Goal: Transaction & Acquisition: Purchase product/service

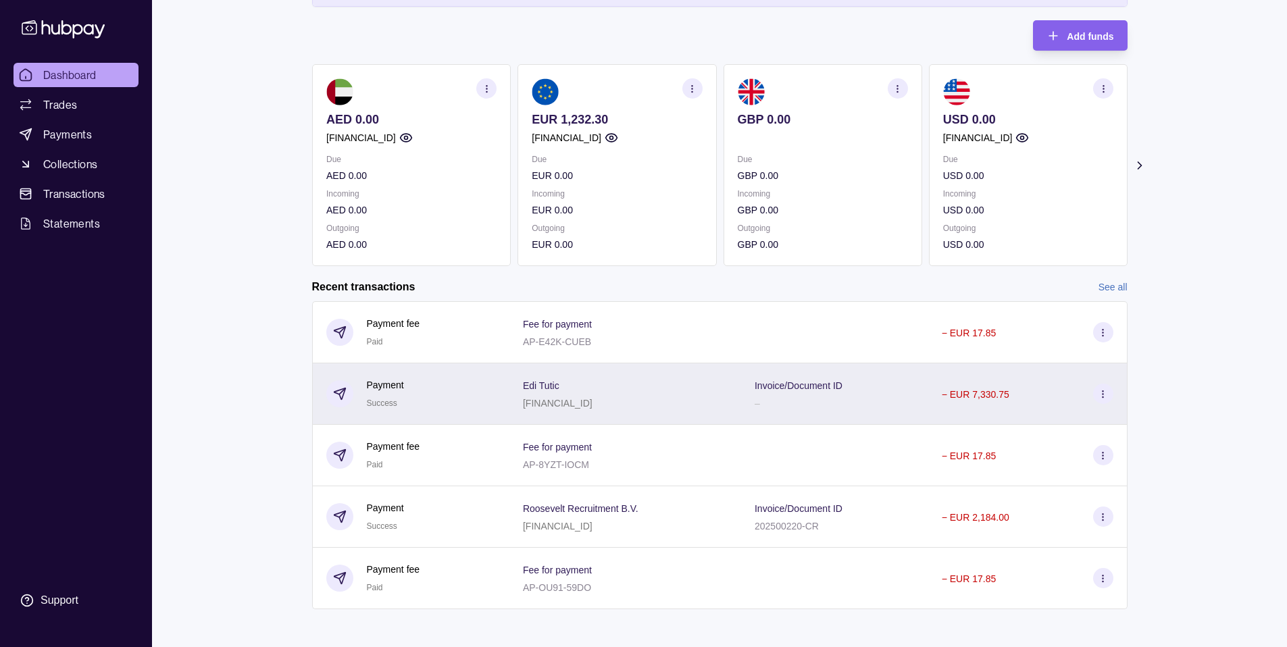
scroll to position [127, 0]
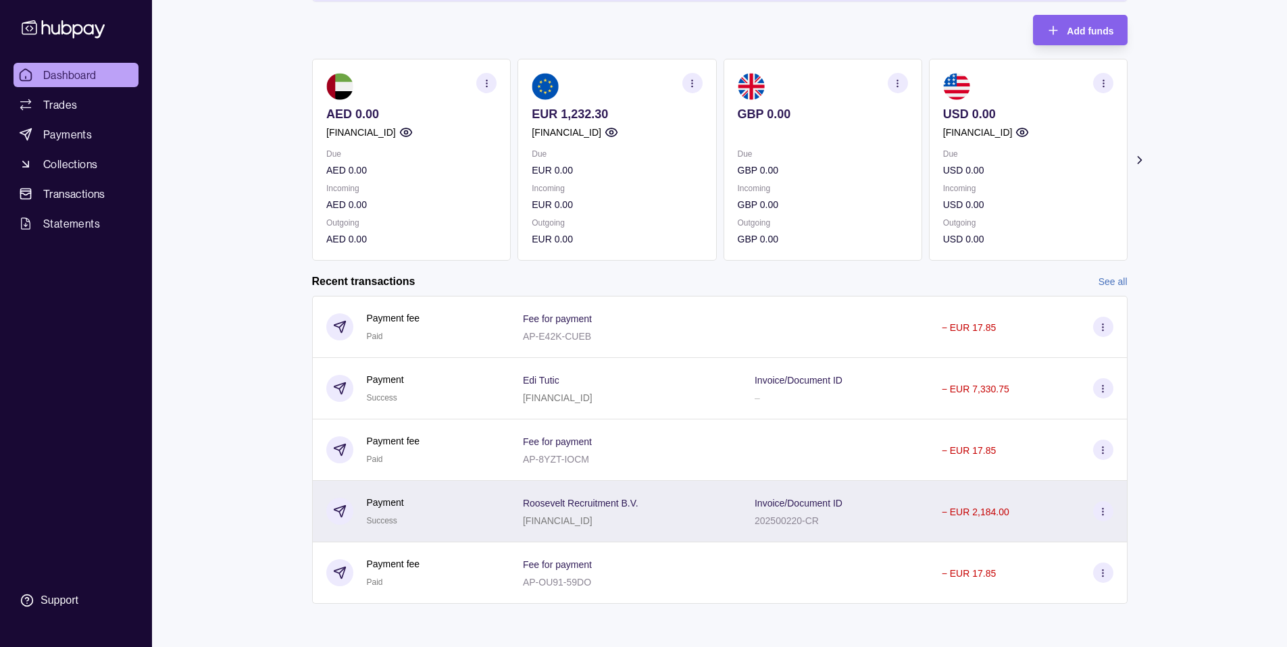
click at [665, 501] on div "Roosevelt Recruitment B.V. [FINANCIAL_ID]" at bounding box center [625, 512] width 205 height 34
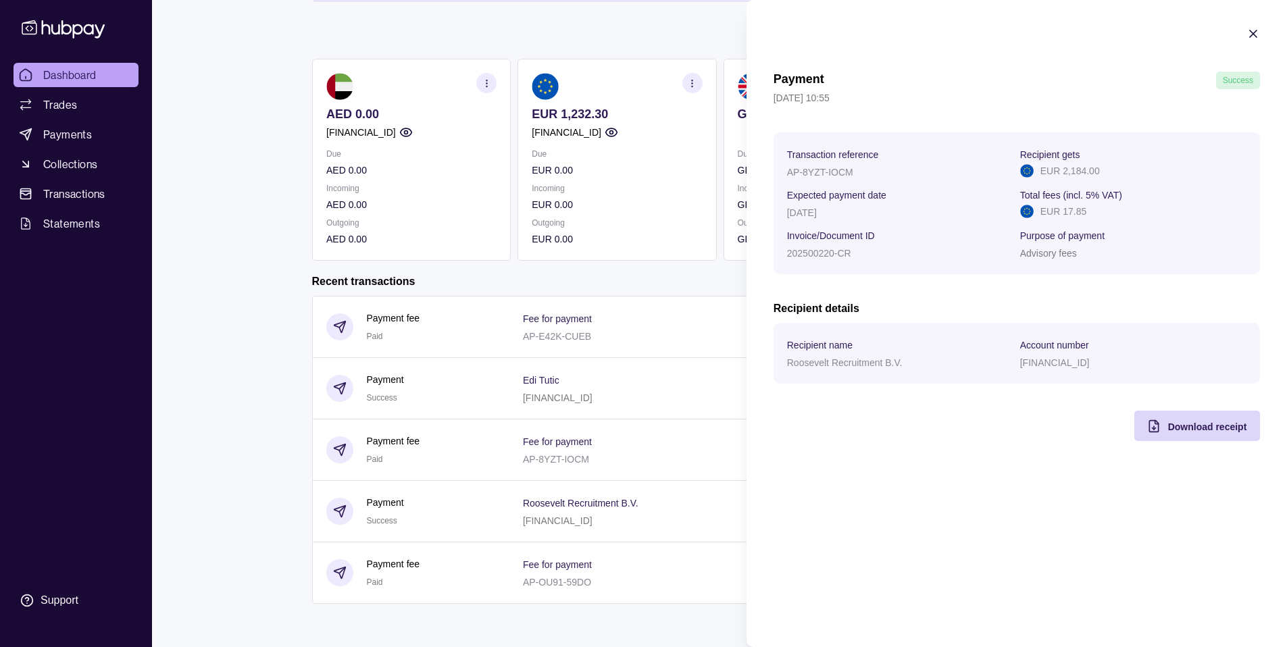
click at [637, 454] on html "Dashboard Trades Payments Collections Transactions Statements Support K Hello, …" at bounding box center [643, 260] width 1287 height 774
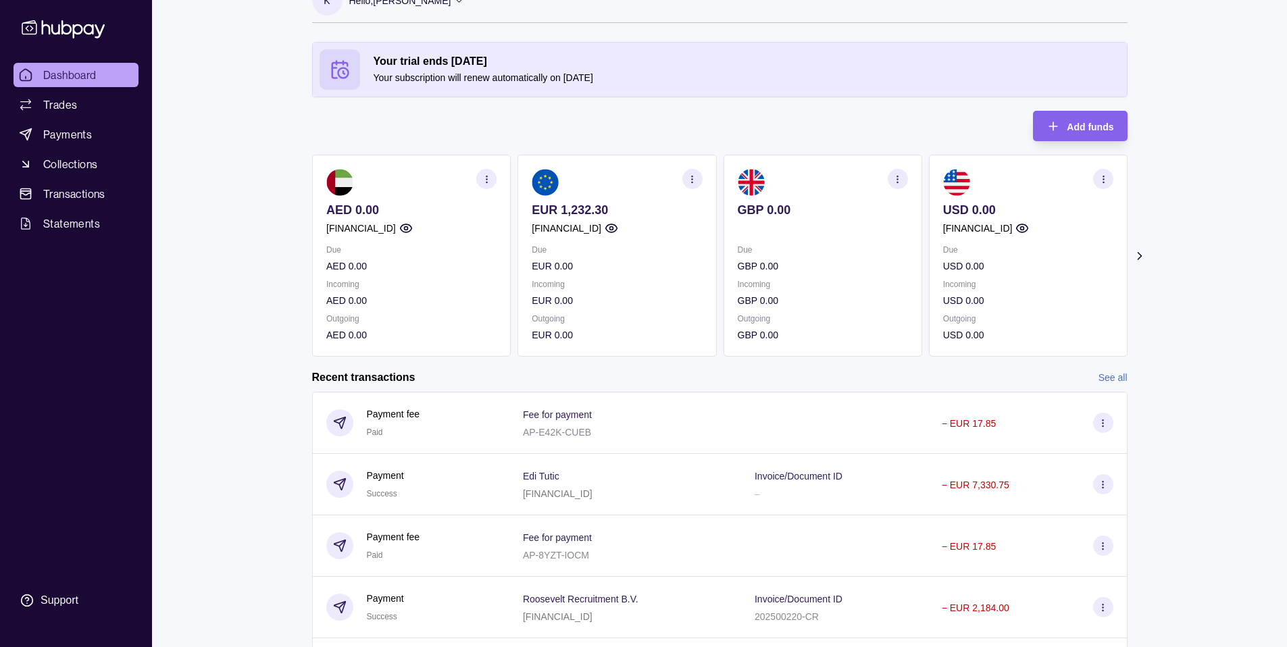
scroll to position [27, 0]
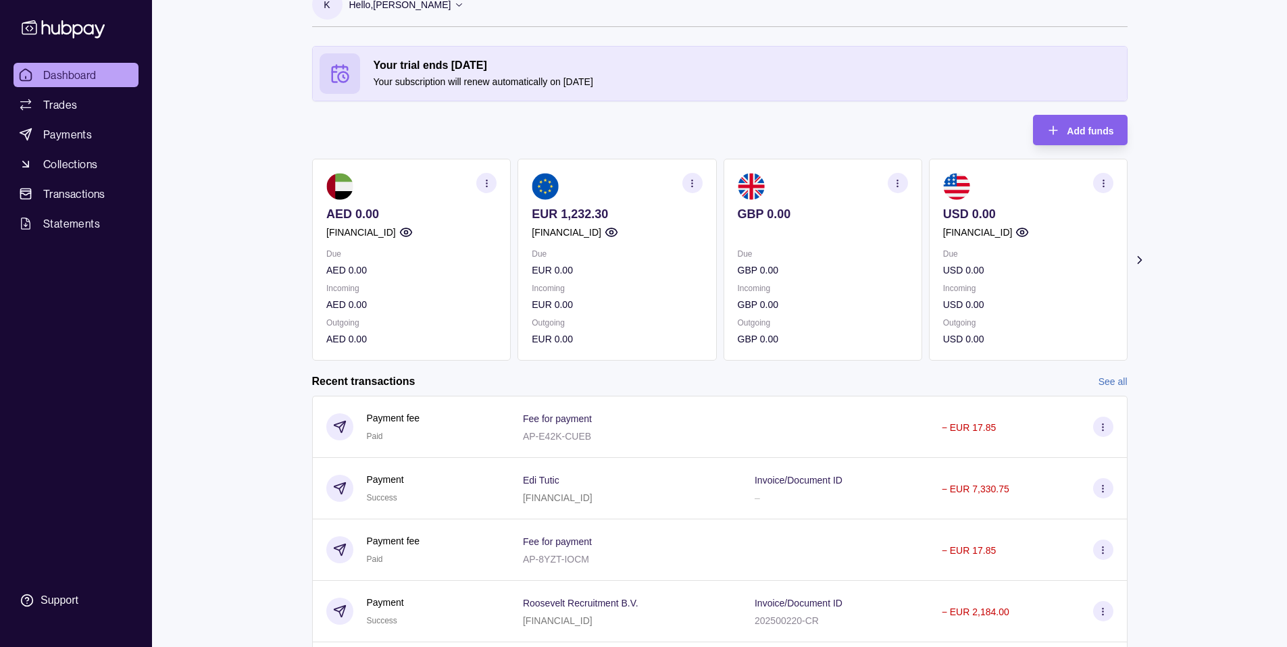
click at [618, 211] on p "EUR 1,232.30" at bounding box center [617, 214] width 170 height 15
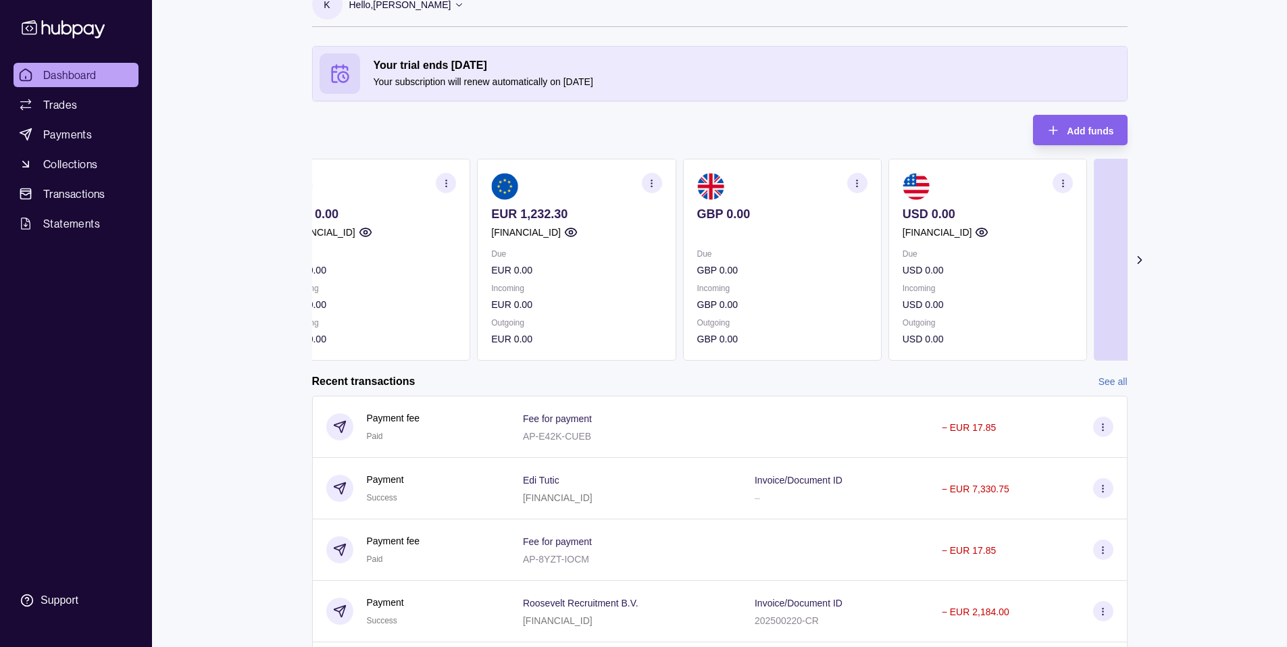
click at [567, 210] on p "EUR 1,232.30" at bounding box center [576, 214] width 170 height 15
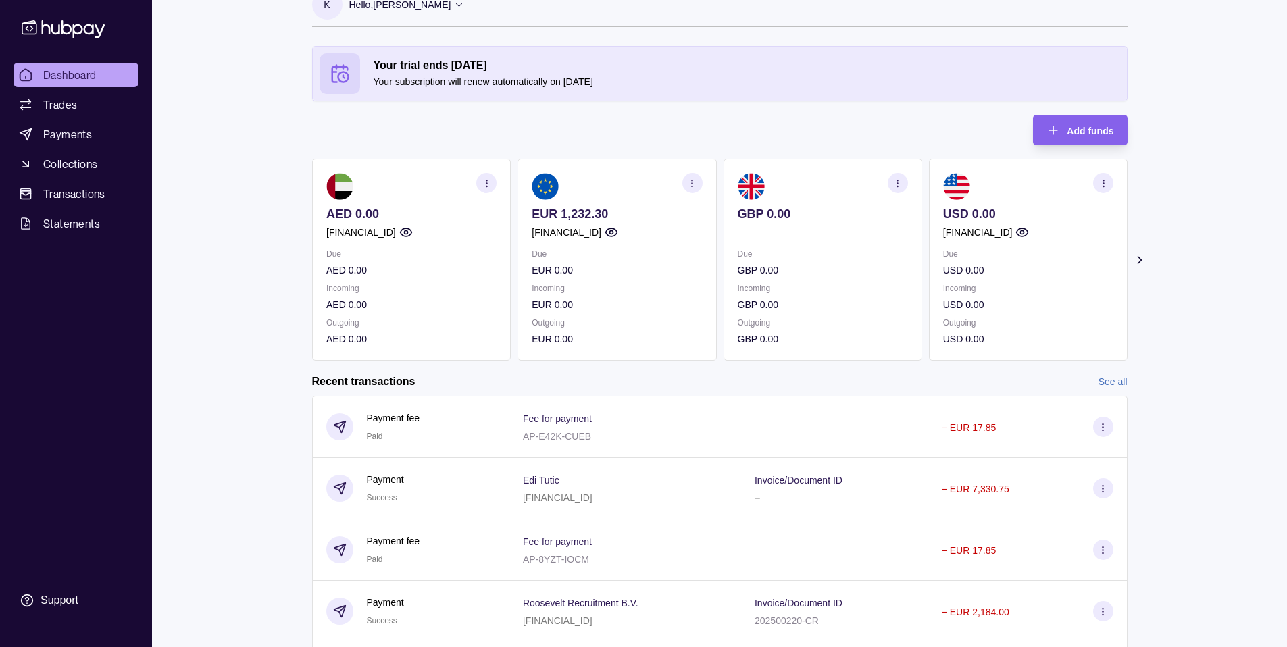
click at [610, 215] on p "EUR 1,232.30" at bounding box center [617, 214] width 170 height 15
click at [623, 213] on p "EUR 1,232.30" at bounding box center [617, 214] width 170 height 15
click at [582, 211] on p "EUR 1,232.30" at bounding box center [617, 214] width 170 height 15
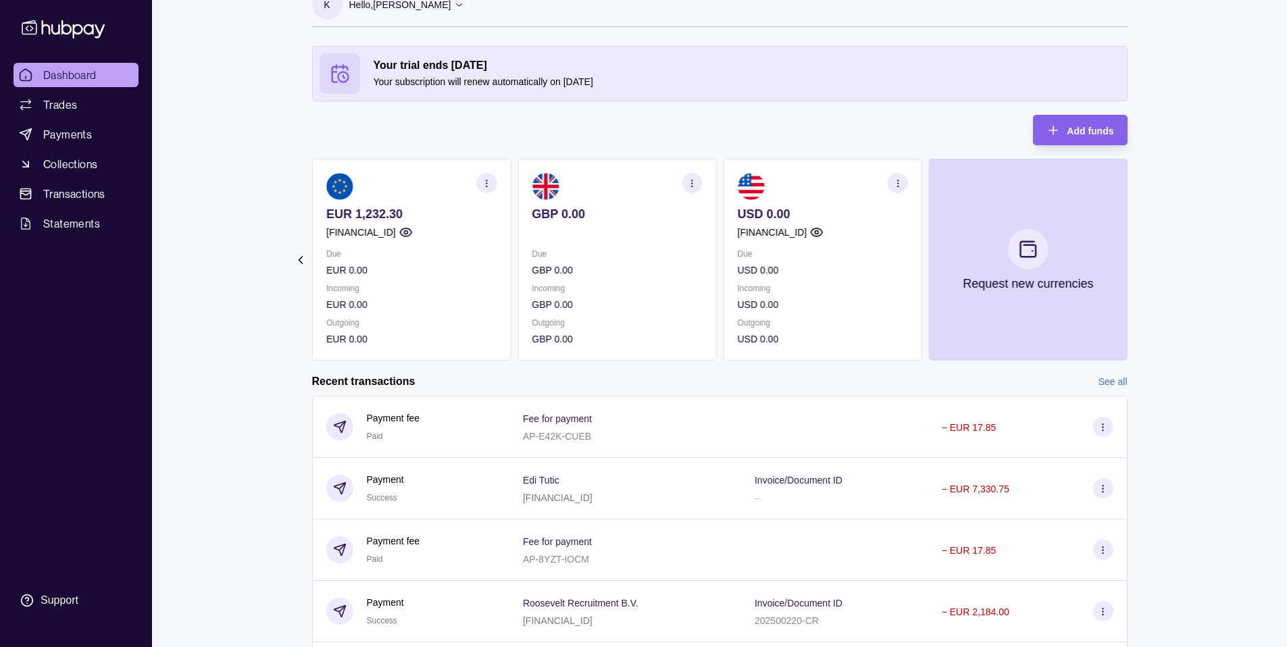
click at [716, 257] on section "GBP 0.00 Due GBP 0.00 Incoming GBP 0.00 Outgoing GBP 0.00" at bounding box center [617, 260] width 199 height 202
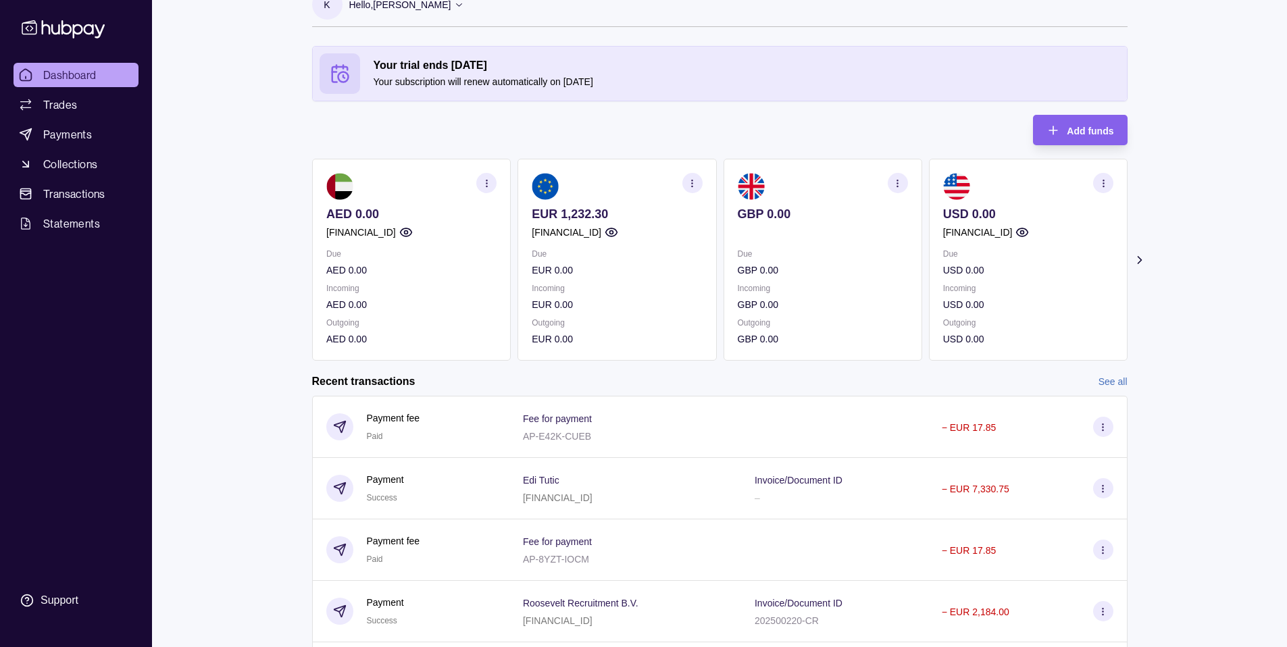
click at [700, 180] on section "button" at bounding box center [692, 183] width 20 height 20
click at [583, 142] on div "Your trial ends [DATE] Your subscription will renew automatically on [DATE] Add…" at bounding box center [720, 203] width 816 height 315
click at [84, 133] on span "Payments" at bounding box center [67, 134] width 49 height 16
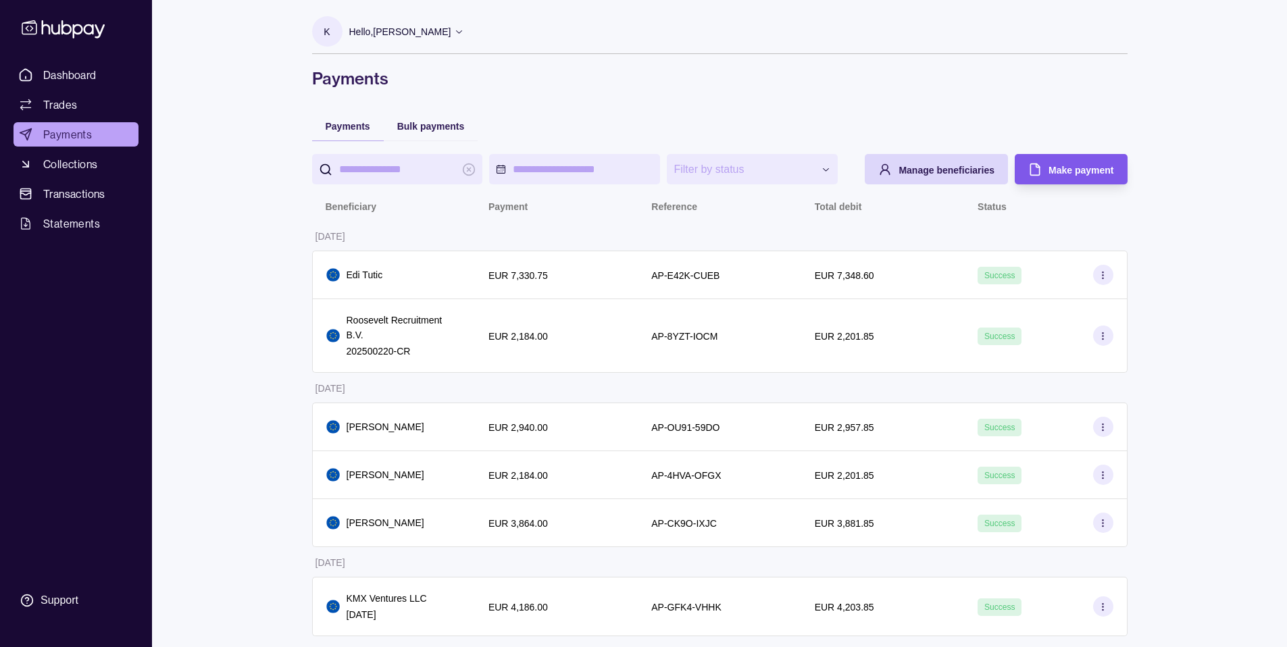
click at [1054, 165] on span "Make payment" at bounding box center [1081, 170] width 65 height 11
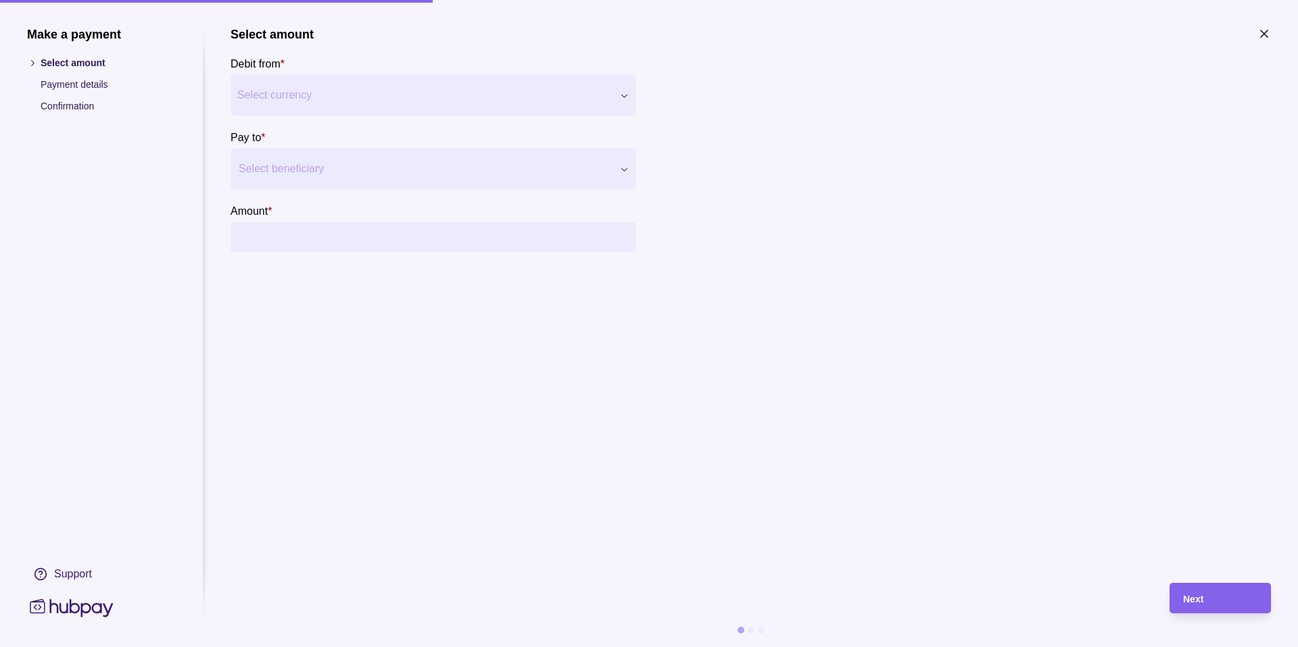
click at [327, 164] on div at bounding box center [425, 168] width 372 height 19
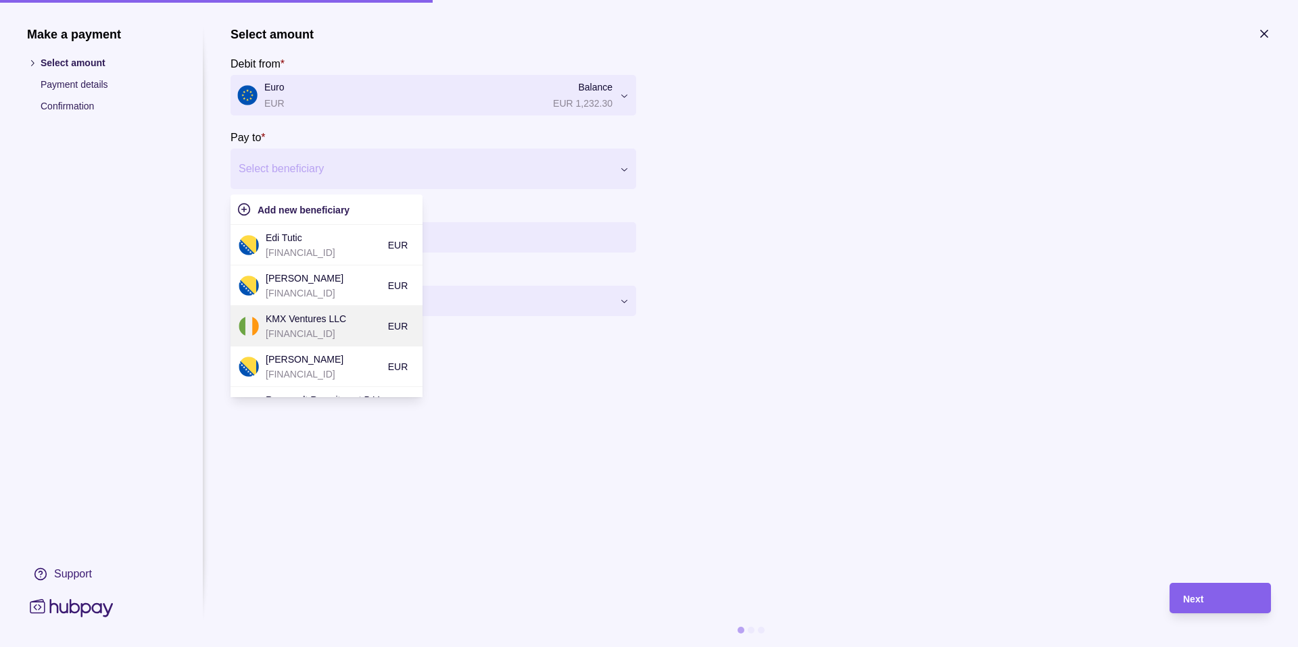
click at [320, 324] on p "KMX Ventures LLC" at bounding box center [324, 319] width 116 height 15
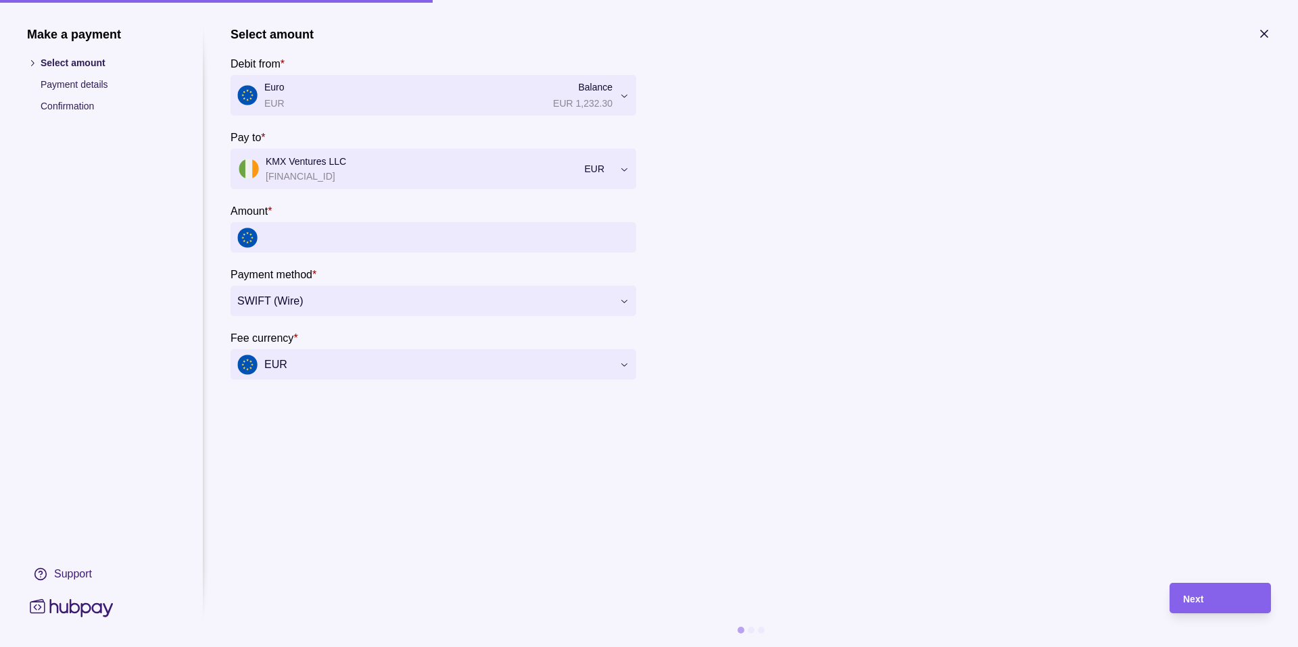
click at [297, 240] on input "Amount *" at bounding box center [446, 237] width 365 height 30
click at [278, 236] on input "Amount *" at bounding box center [446, 237] width 365 height 30
click at [337, 227] on input "Amount *" at bounding box center [446, 237] width 365 height 30
paste input "********"
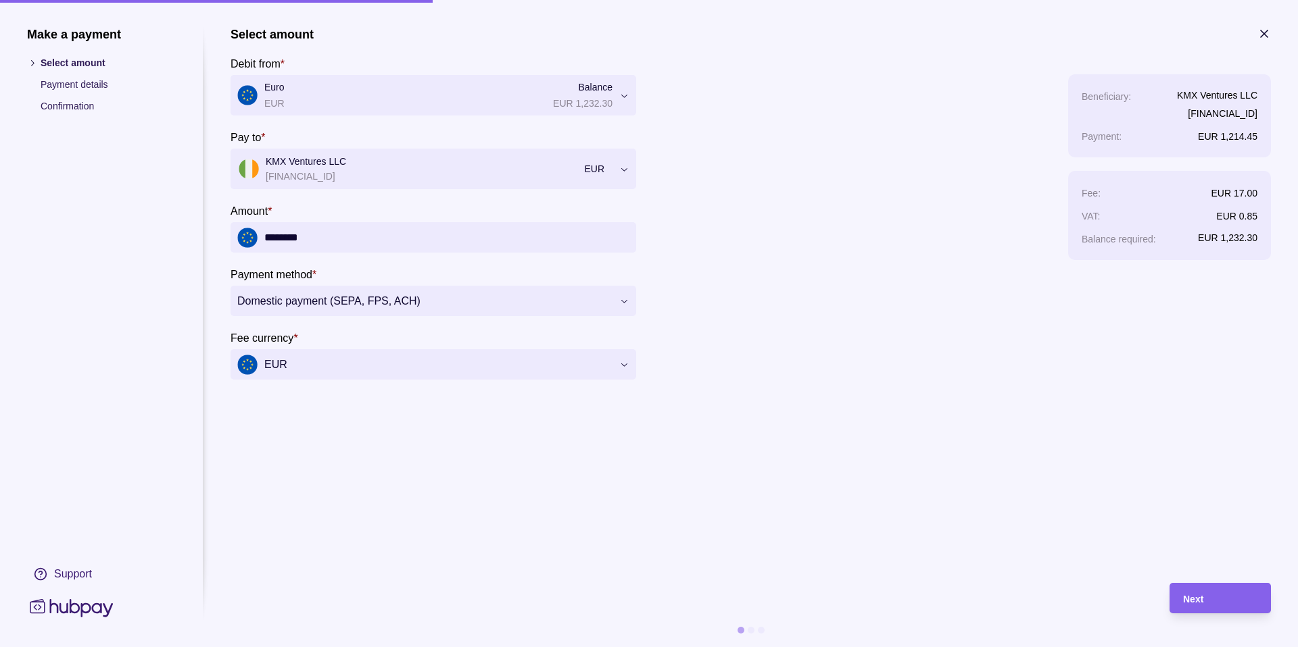
type input "********"
click at [377, 408] on section "**********" at bounding box center [750, 298] width 1040 height 543
click at [824, 184] on section "**********" at bounding box center [750, 203] width 1040 height 353
click at [800, 386] on section "**********" at bounding box center [750, 298] width 1040 height 543
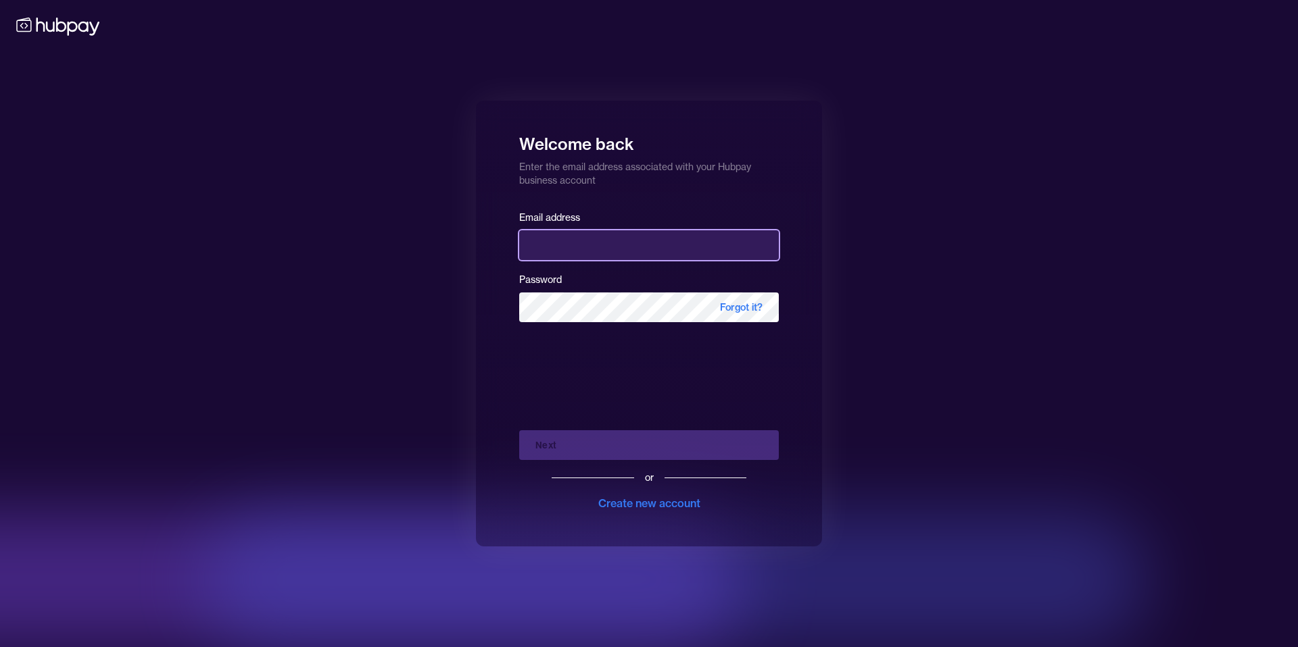
click at [591, 241] on input "email" at bounding box center [649, 245] width 260 height 30
type input "**********"
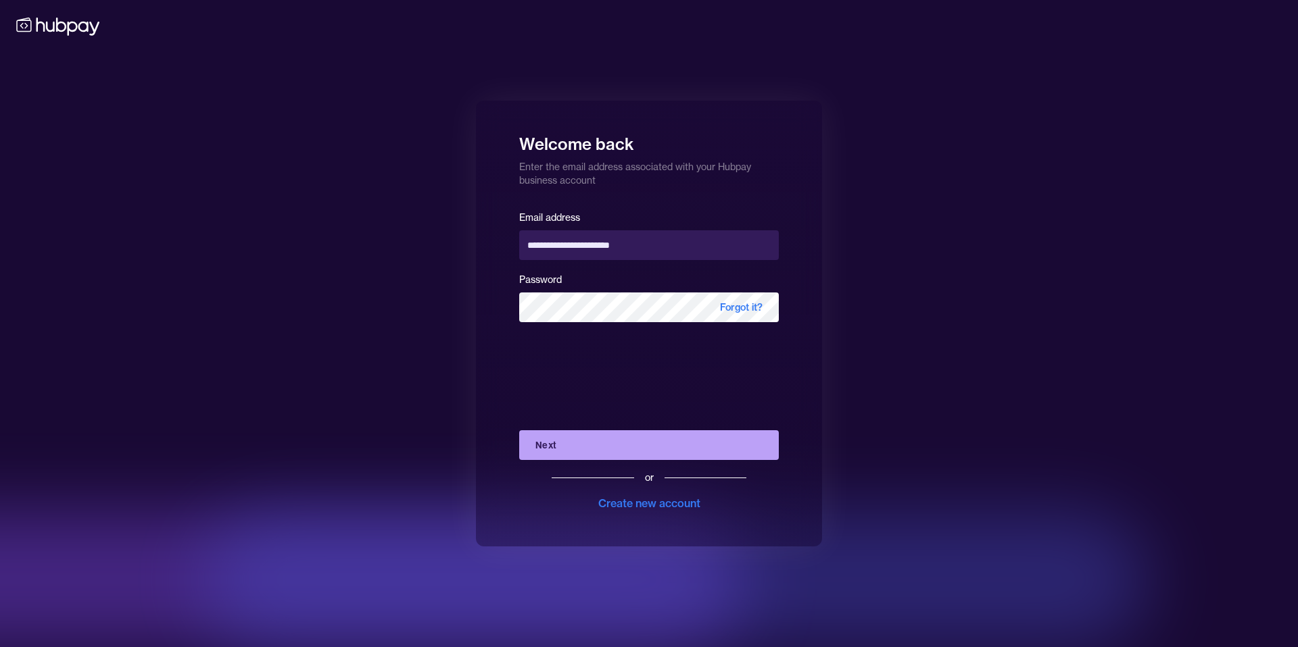
click at [589, 432] on button "Next" at bounding box center [649, 445] width 260 height 30
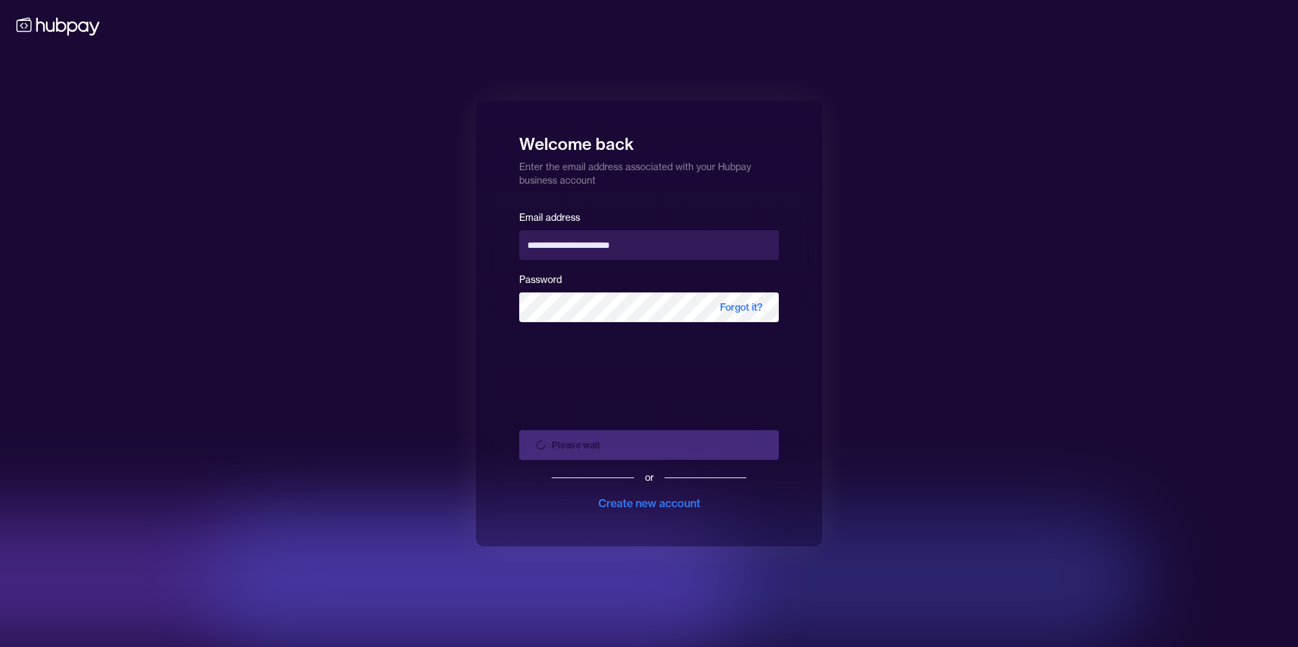
click at [588, 438] on div "Please wait or Create new account" at bounding box center [649, 466] width 260 height 92
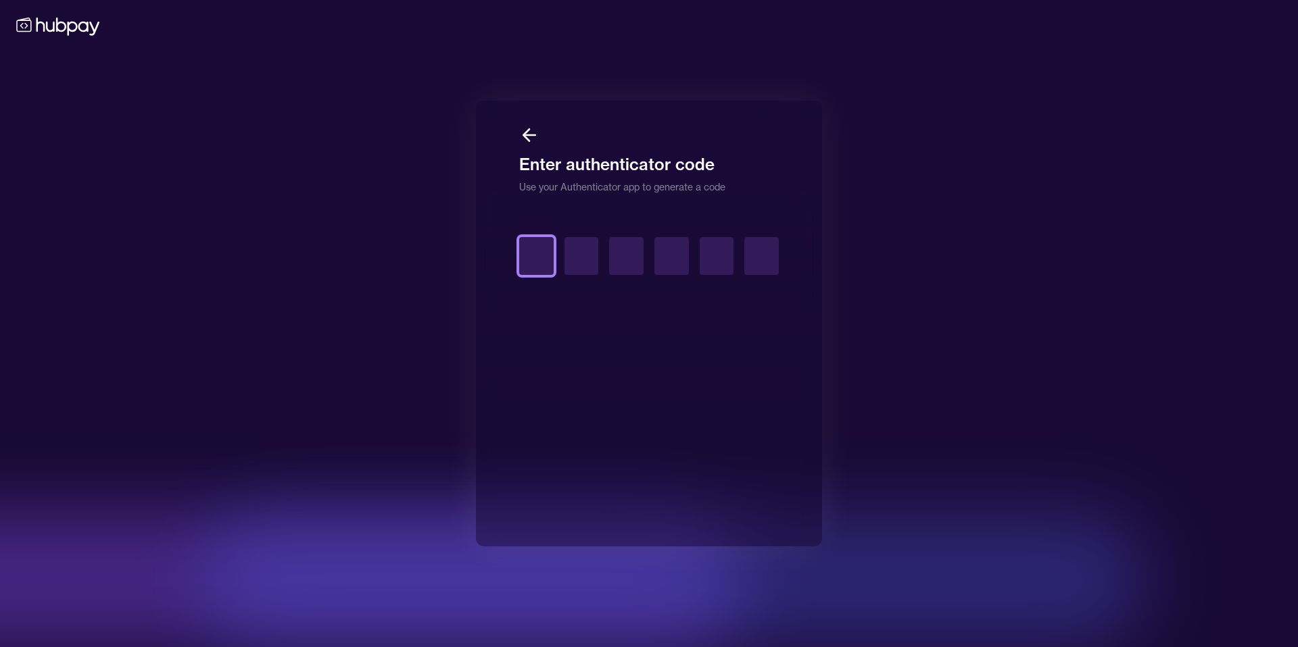
type input "*"
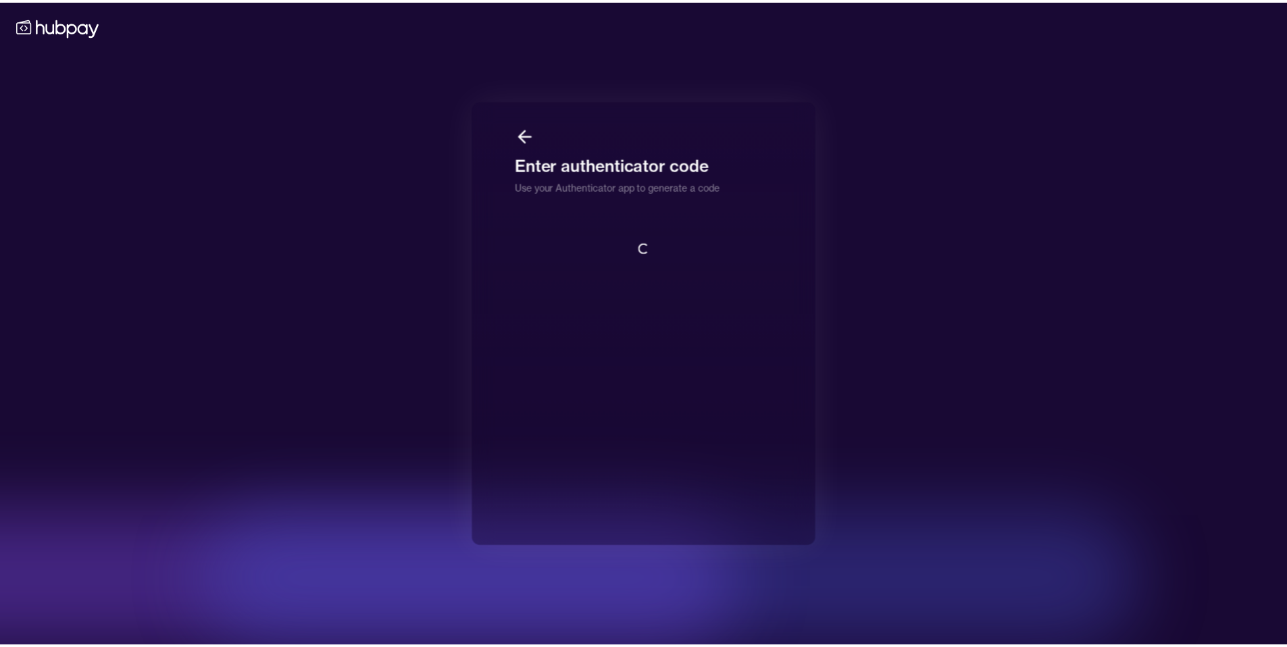
scroll to position [1, 0]
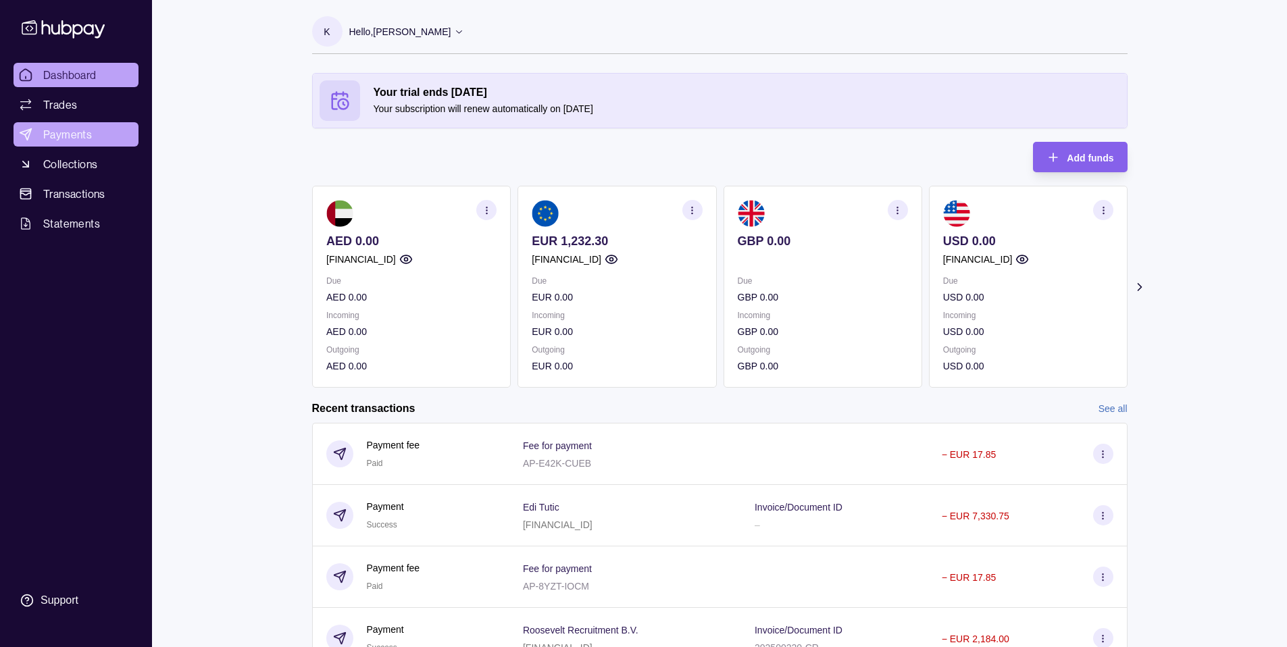
click at [77, 135] on span "Payments" at bounding box center [67, 134] width 49 height 16
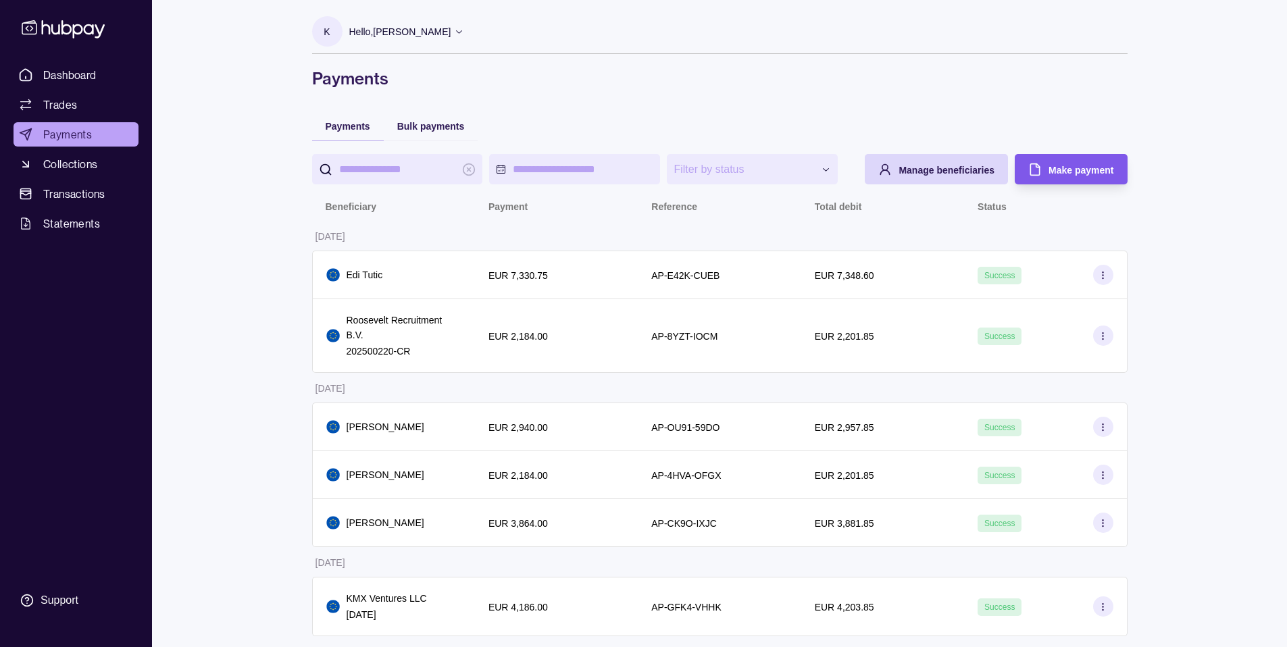
click at [1054, 174] on span "Make payment" at bounding box center [1081, 170] width 65 height 11
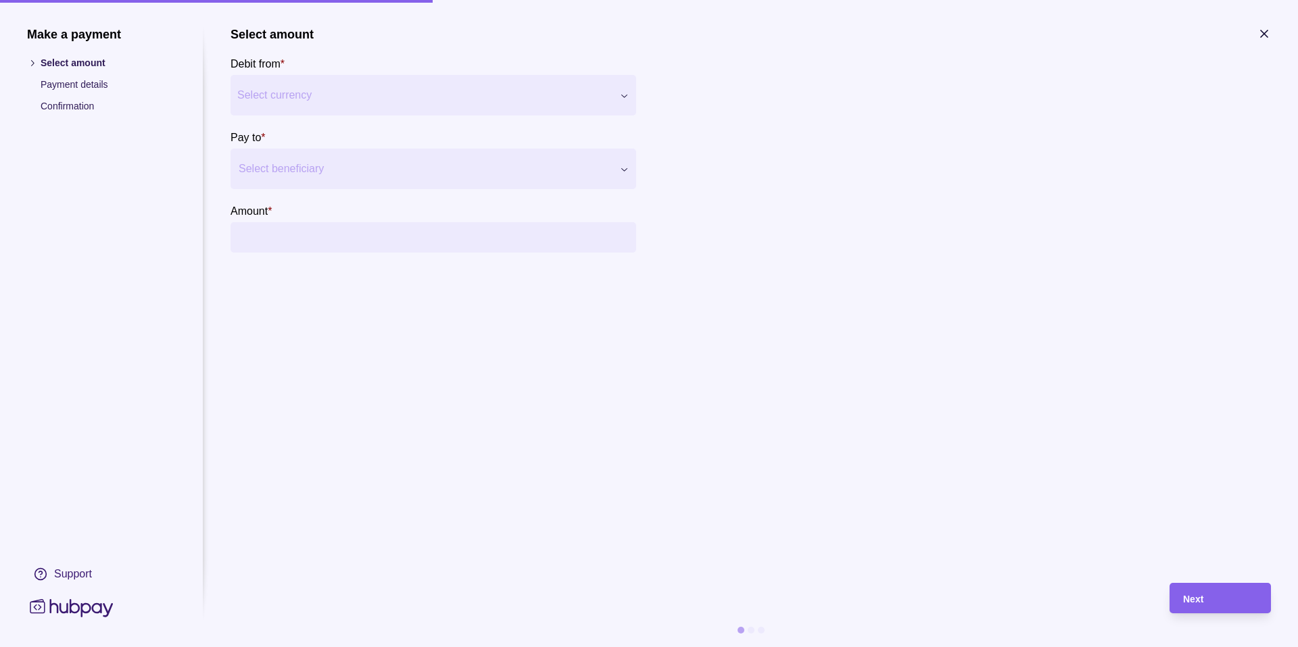
click at [297, 161] on div at bounding box center [425, 168] width 372 height 19
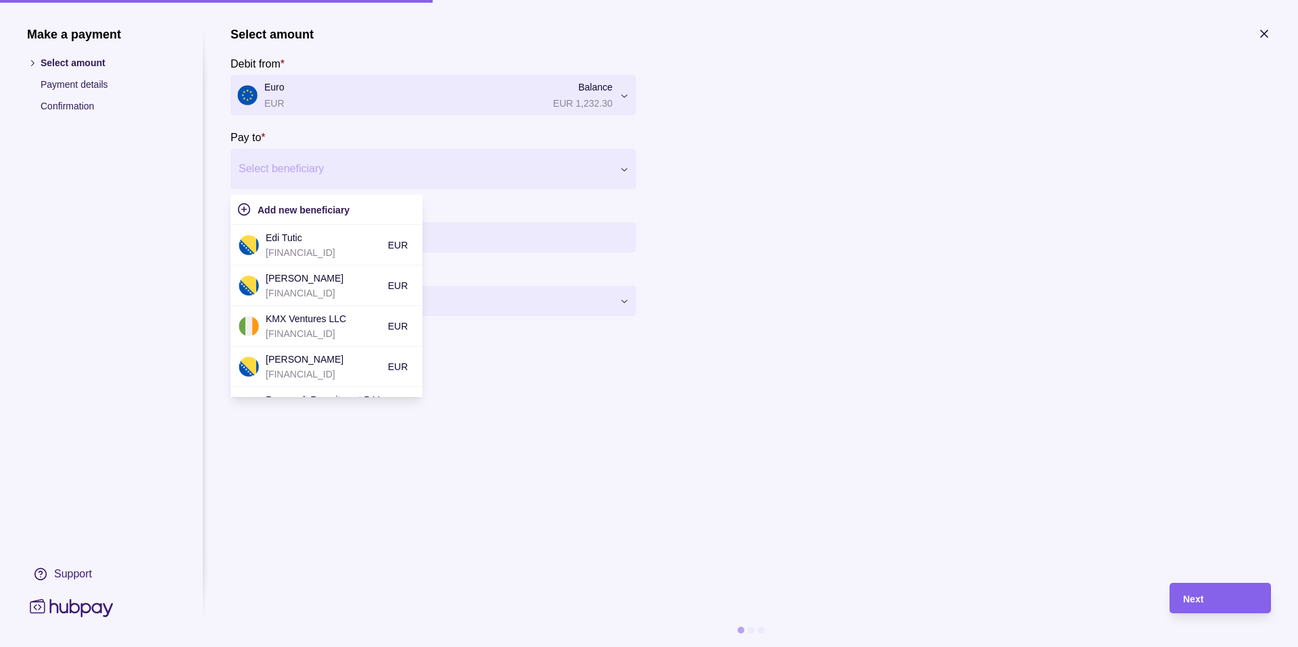
click at [382, 121] on section "Select amount Debit from * Euro EUR Balance EUR 1,232.30 *** *** *** *** Pay to…" at bounding box center [432, 171] width 405 height 289
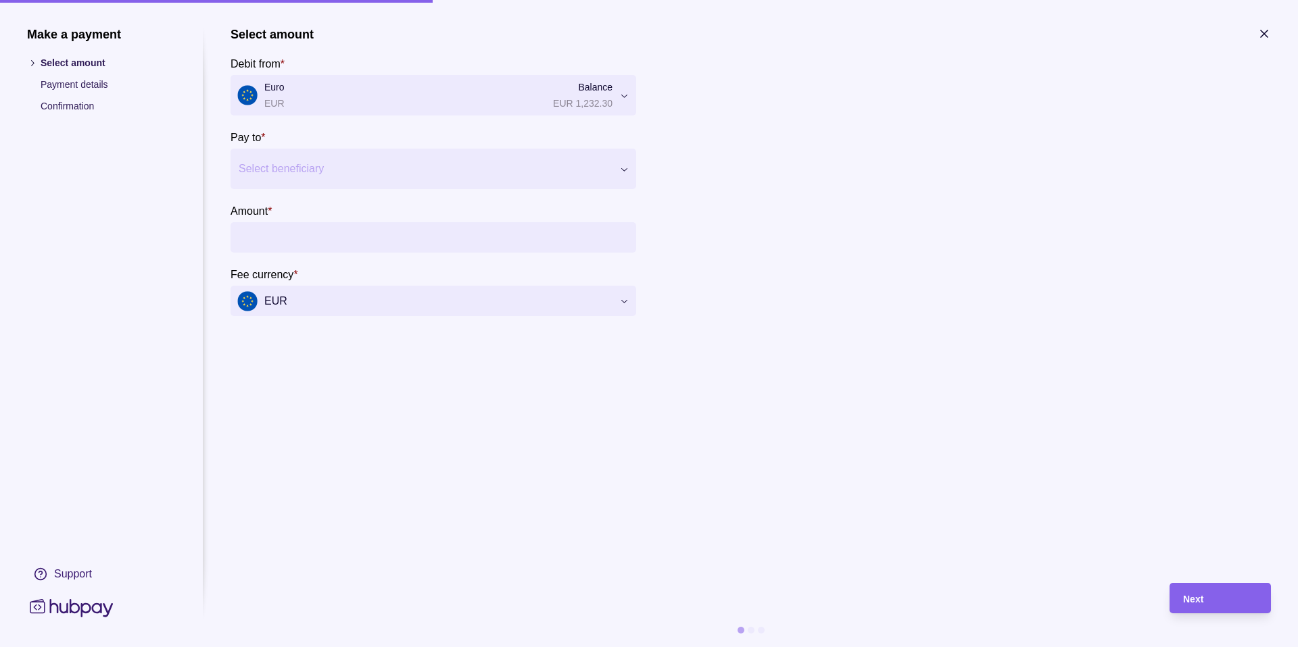
click at [366, 163] on div at bounding box center [425, 168] width 372 height 19
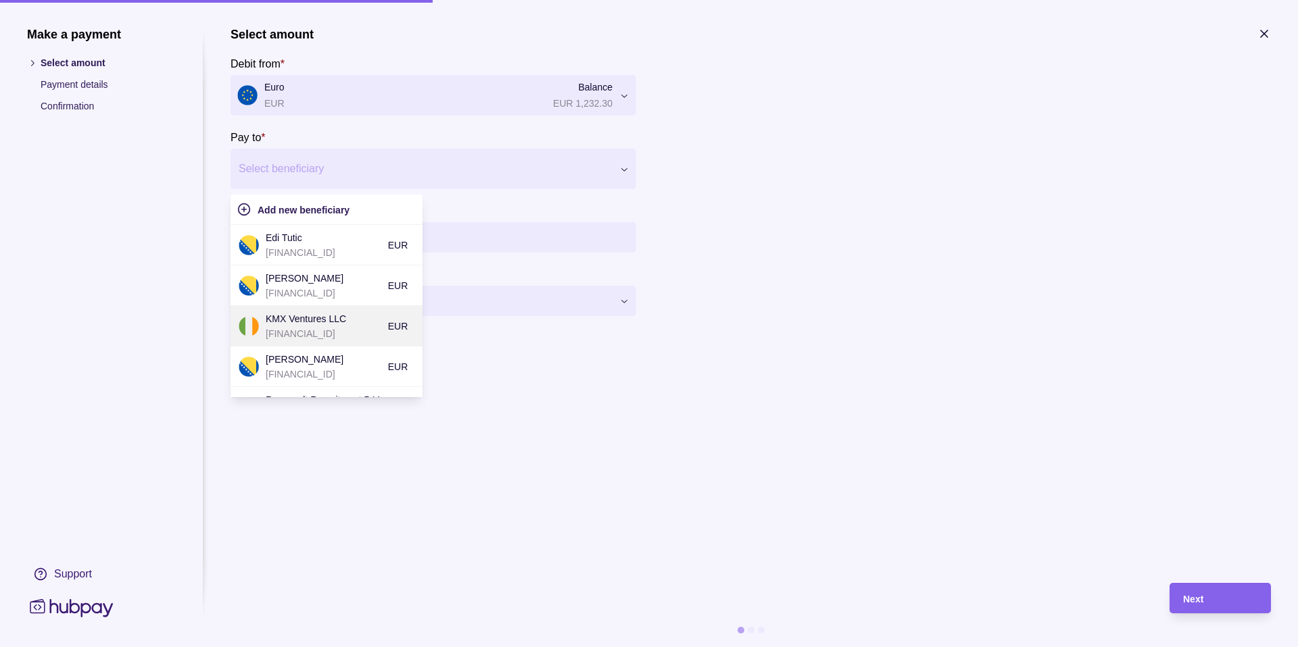
click at [362, 328] on p "[FINANCIAL_ID]" at bounding box center [324, 333] width 116 height 15
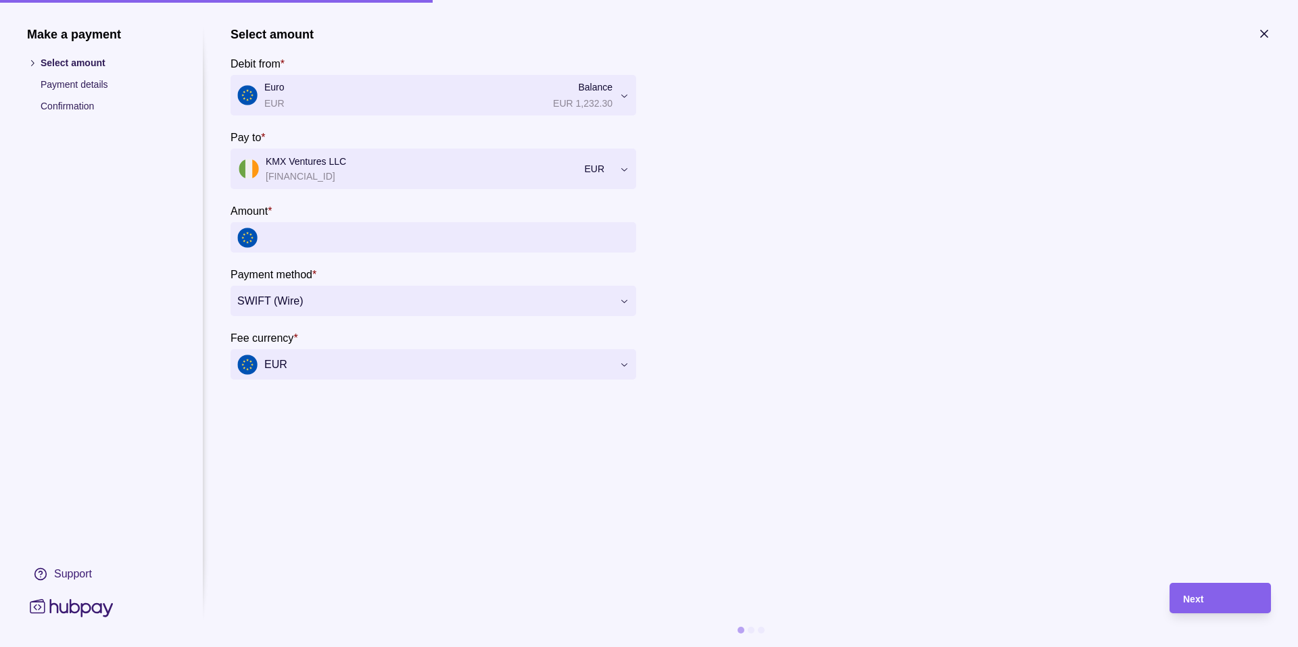
click at [320, 231] on input "Amount *" at bounding box center [446, 237] width 365 height 30
click at [449, 243] on input "Amount *" at bounding box center [446, 237] width 365 height 30
click at [399, 242] on input "Amount *" at bounding box center [446, 237] width 365 height 30
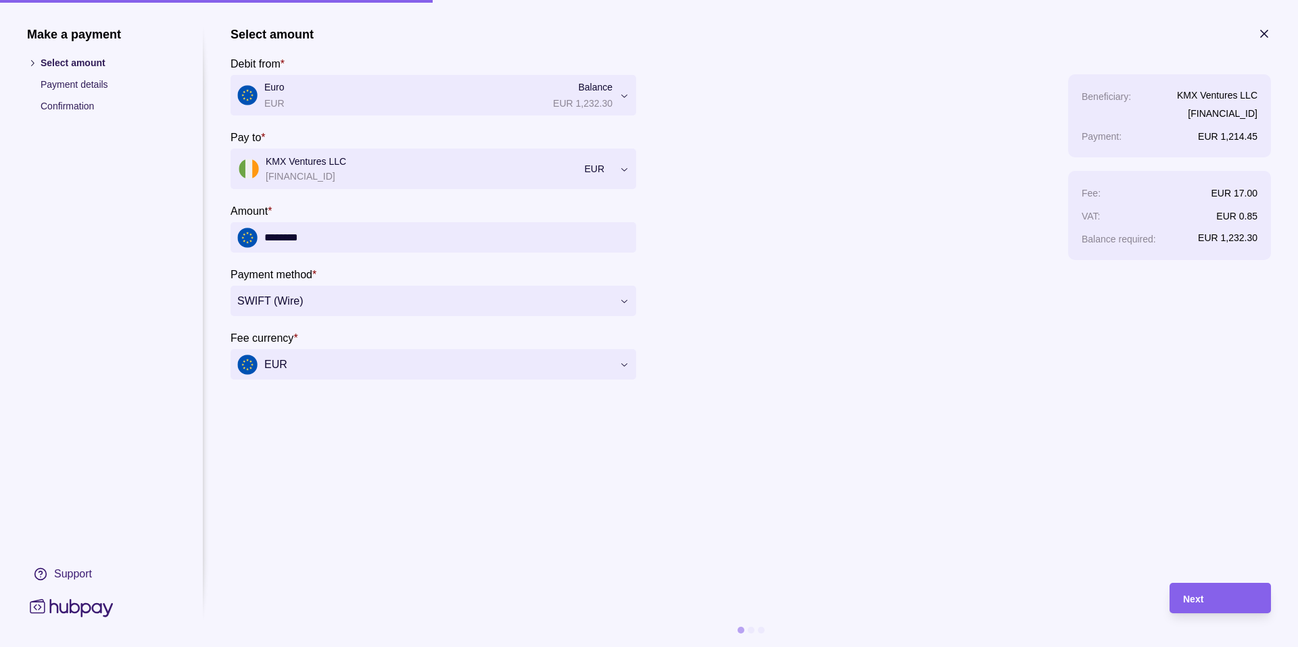
type input "********"
click at [338, 416] on section "**********" at bounding box center [750, 298] width 1040 height 543
click at [1206, 595] on div "Next" at bounding box center [1220, 599] width 74 height 16
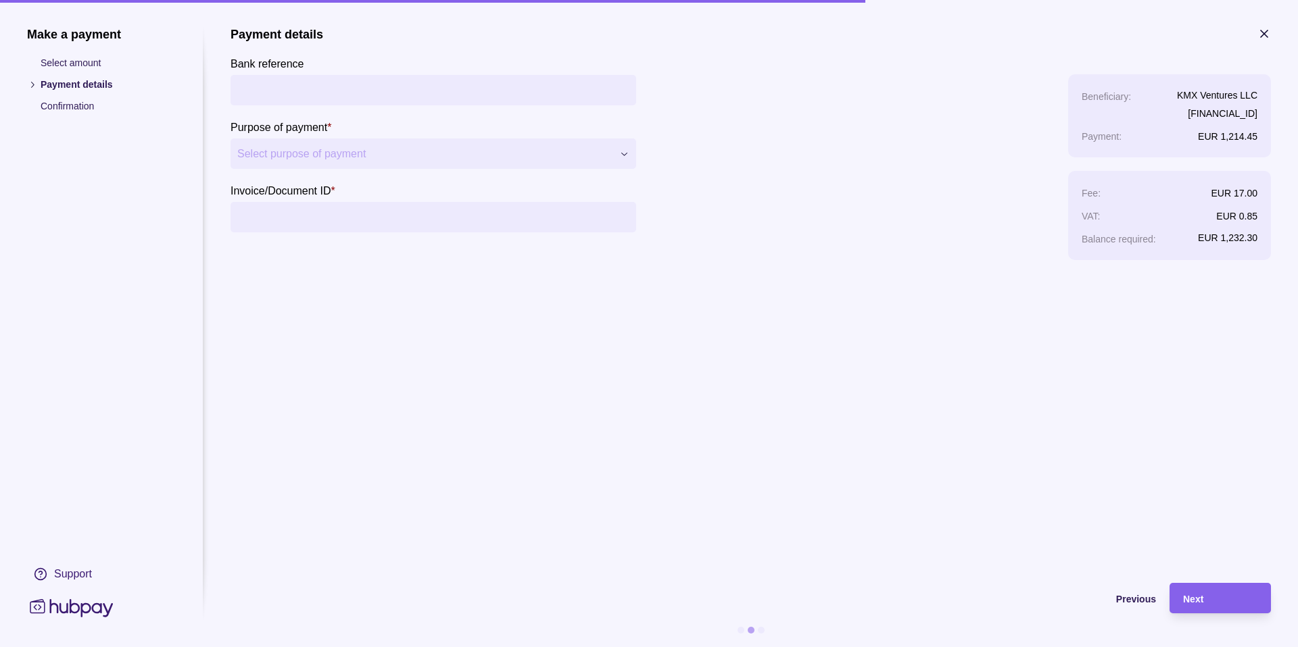
click at [305, 90] on input "Bank reference" at bounding box center [433, 90] width 392 height 30
click at [299, 224] on input "Invoice/Document ID *" at bounding box center [433, 217] width 392 height 30
paste input "*"
type input "**********"
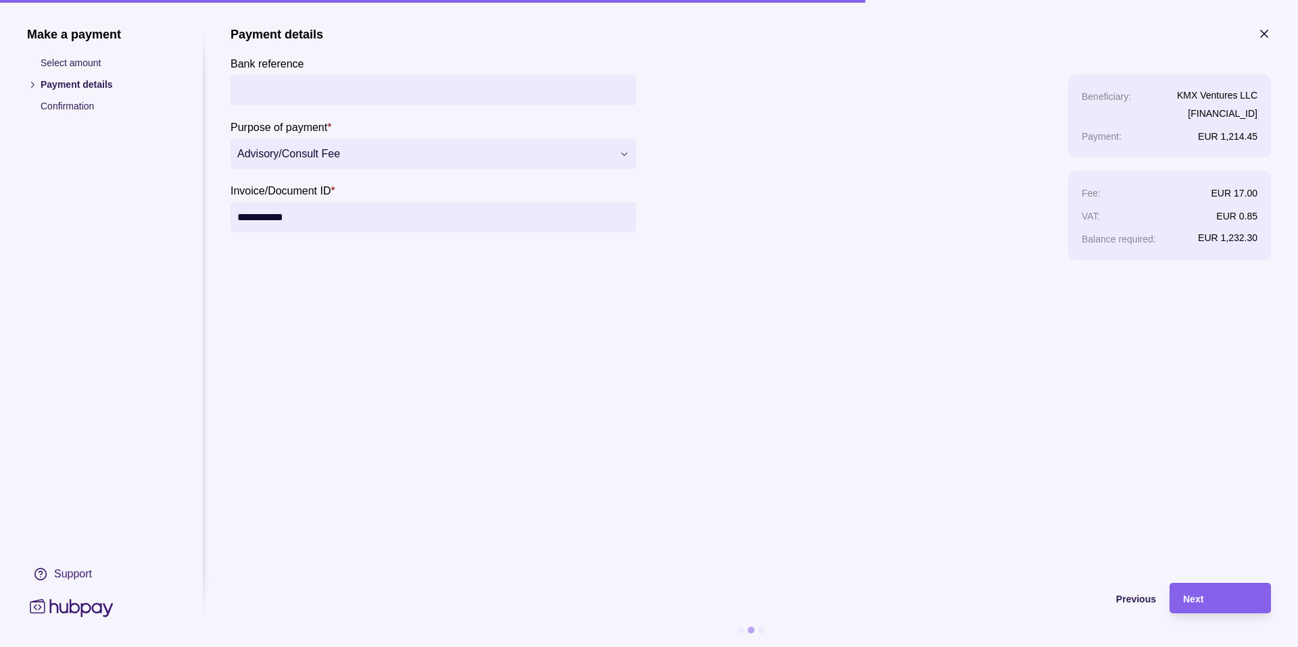
click at [360, 95] on input "Bank reference" at bounding box center [433, 90] width 392 height 30
click at [300, 94] on input "Bank reference" at bounding box center [433, 90] width 392 height 30
type input "**********"
click at [1200, 596] on span "Next" at bounding box center [1193, 599] width 20 height 11
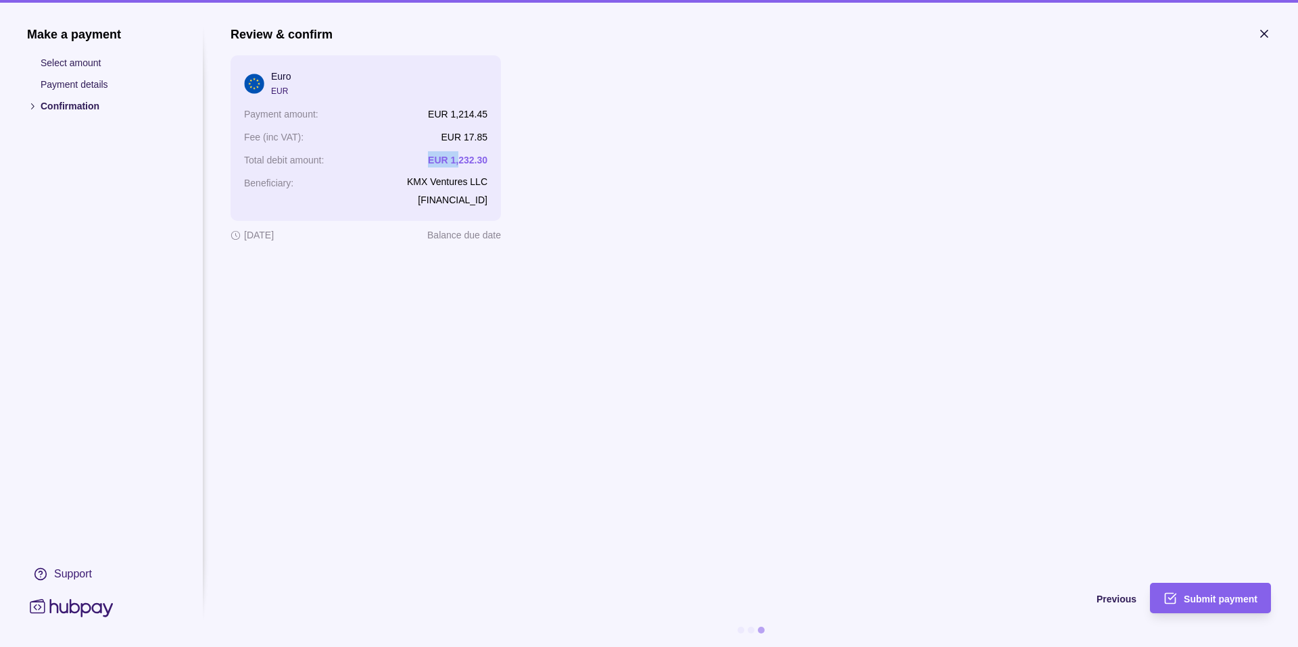
drag, startPoint x: 443, startPoint y: 162, endPoint x: 486, endPoint y: 154, distance: 44.0
click at [475, 156] on div "Total debit amount : EUR 1,232.30" at bounding box center [365, 159] width 243 height 16
click at [440, 163] on p "EUR 1,232.30" at bounding box center [457, 160] width 59 height 11
click at [1127, 600] on span "Previous" at bounding box center [1116, 599] width 40 height 11
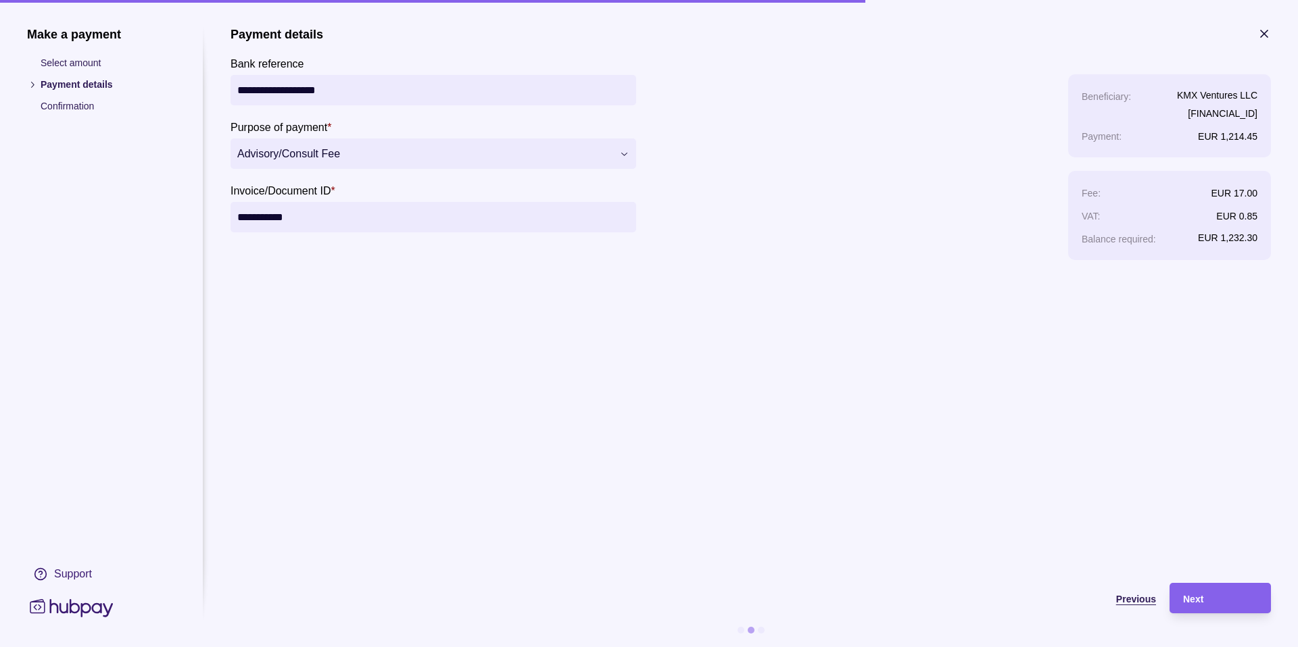
click at [1127, 600] on span "Previous" at bounding box center [1136, 599] width 40 height 11
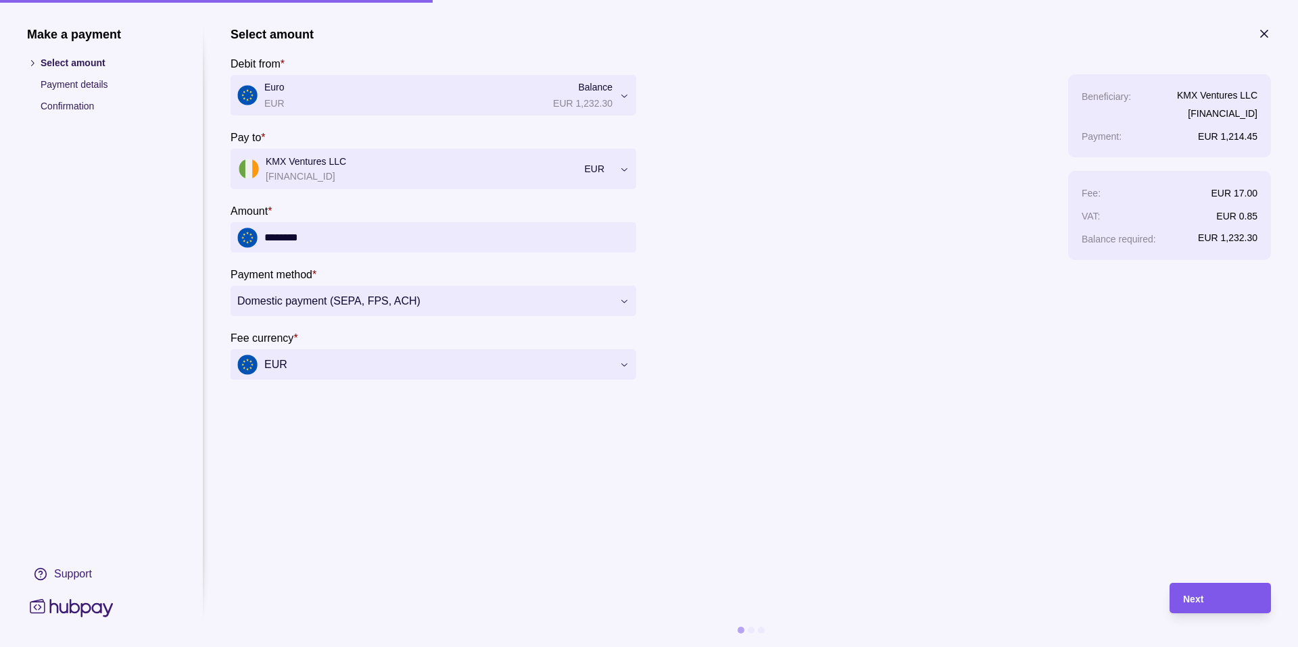
click at [1207, 589] on div "Next" at bounding box center [1209, 598] width 95 height 30
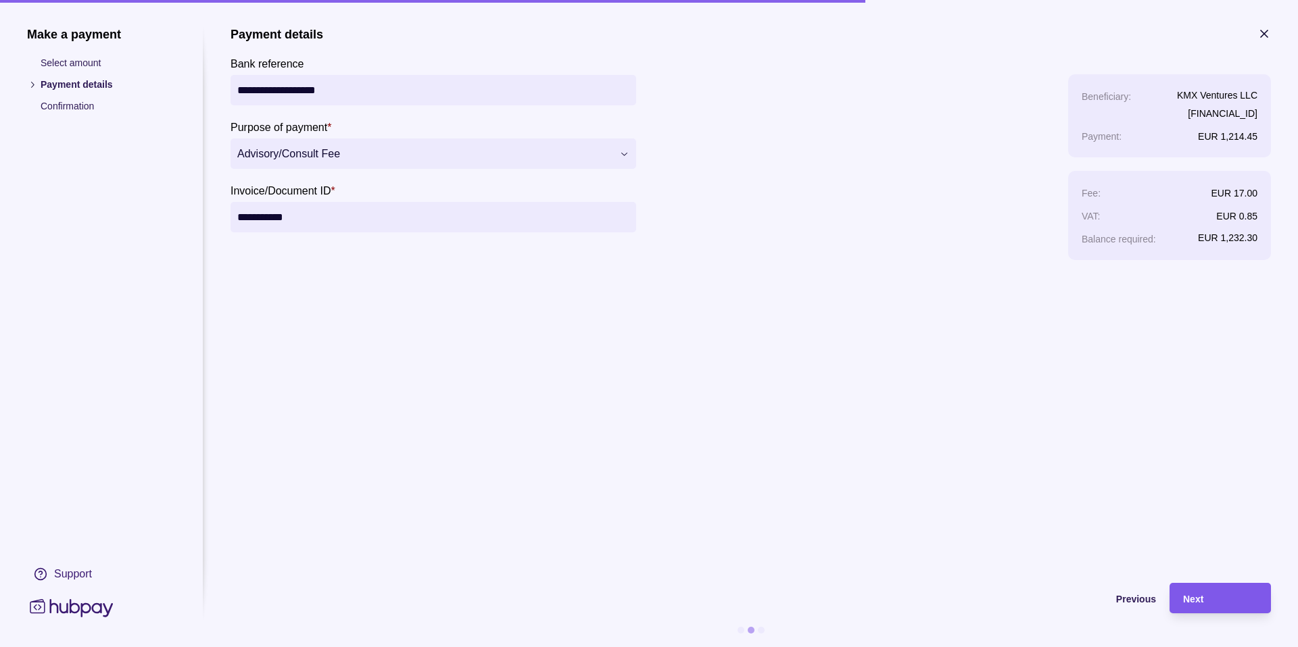
click at [1198, 595] on span "Next" at bounding box center [1193, 599] width 20 height 11
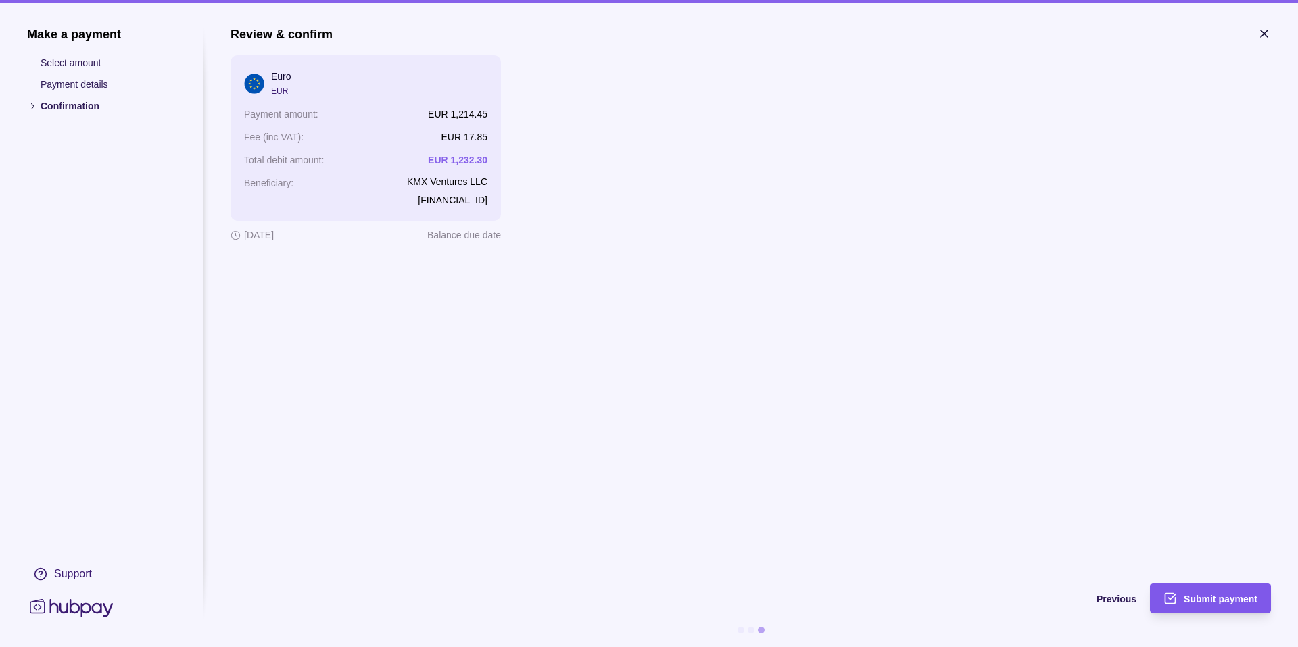
click at [1177, 586] on div "Submit payment" at bounding box center [1200, 598] width 114 height 30
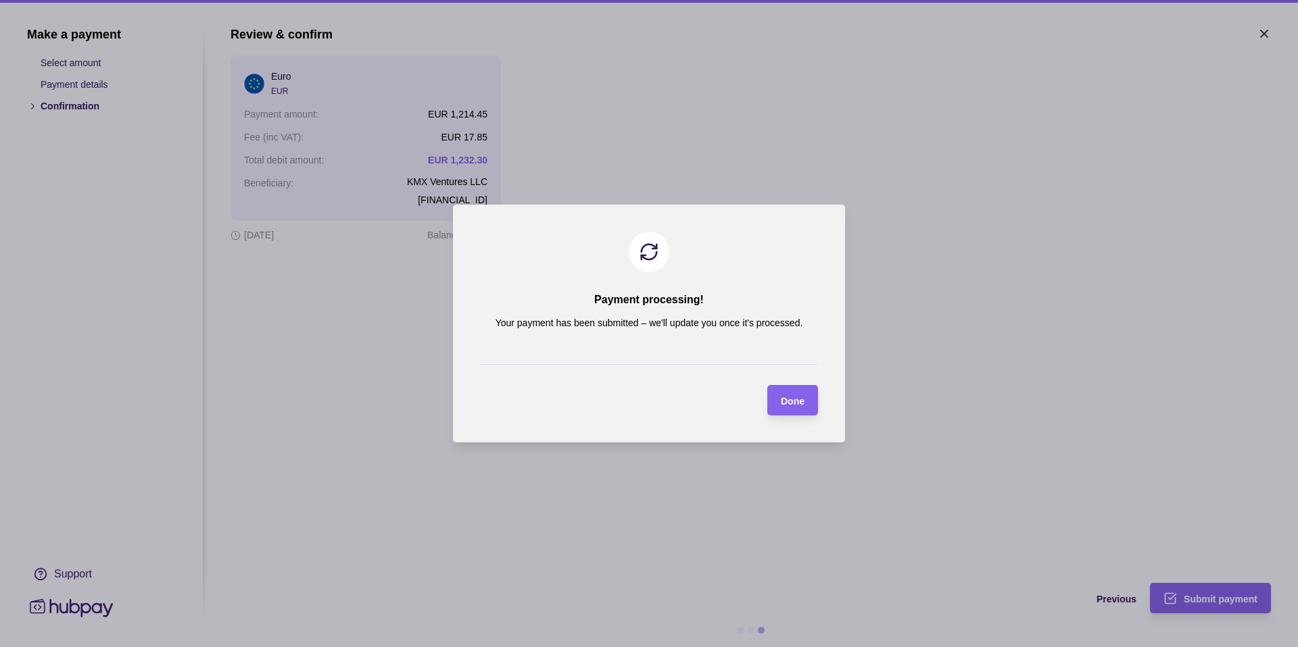
click at [752, 395] on section "Payment processing! Your payment has been submitted – we'll update you once it'…" at bounding box center [649, 324] width 392 height 238
click at [781, 399] on span "Done" at bounding box center [793, 401] width 24 height 11
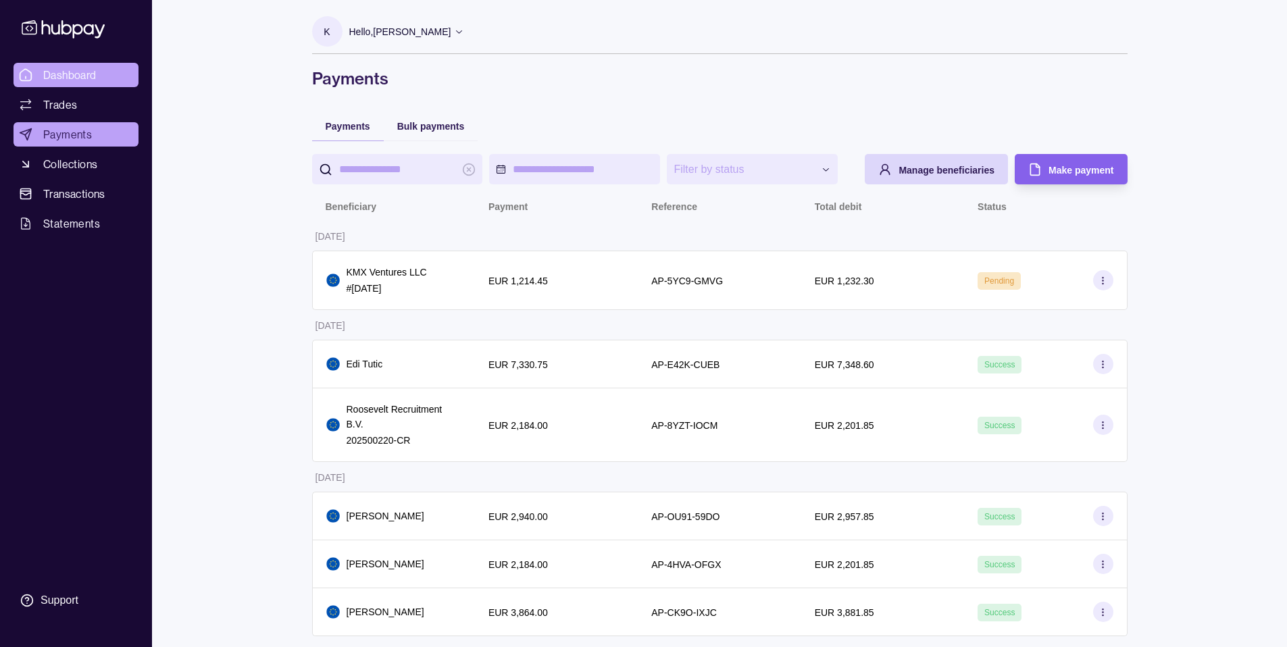
click at [91, 84] on link "Dashboard" at bounding box center [76, 75] width 125 height 24
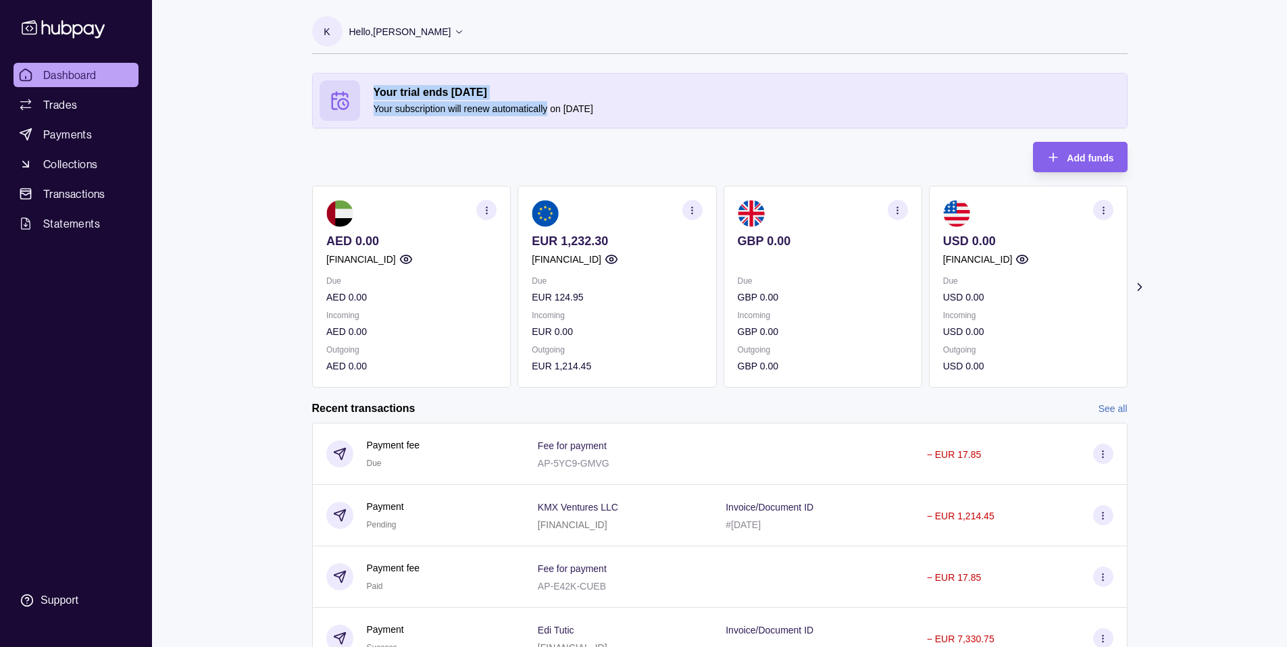
drag, startPoint x: 396, startPoint y: 90, endPoint x: 549, endPoint y: 113, distance: 155.1
click at [549, 112] on div "Your trial ends [DATE] Your subscription will renew automatically on [DATE]" at bounding box center [720, 100] width 801 height 41
click at [549, 114] on p "Your subscription will renew automatically on [DATE]" at bounding box center [747, 108] width 747 height 15
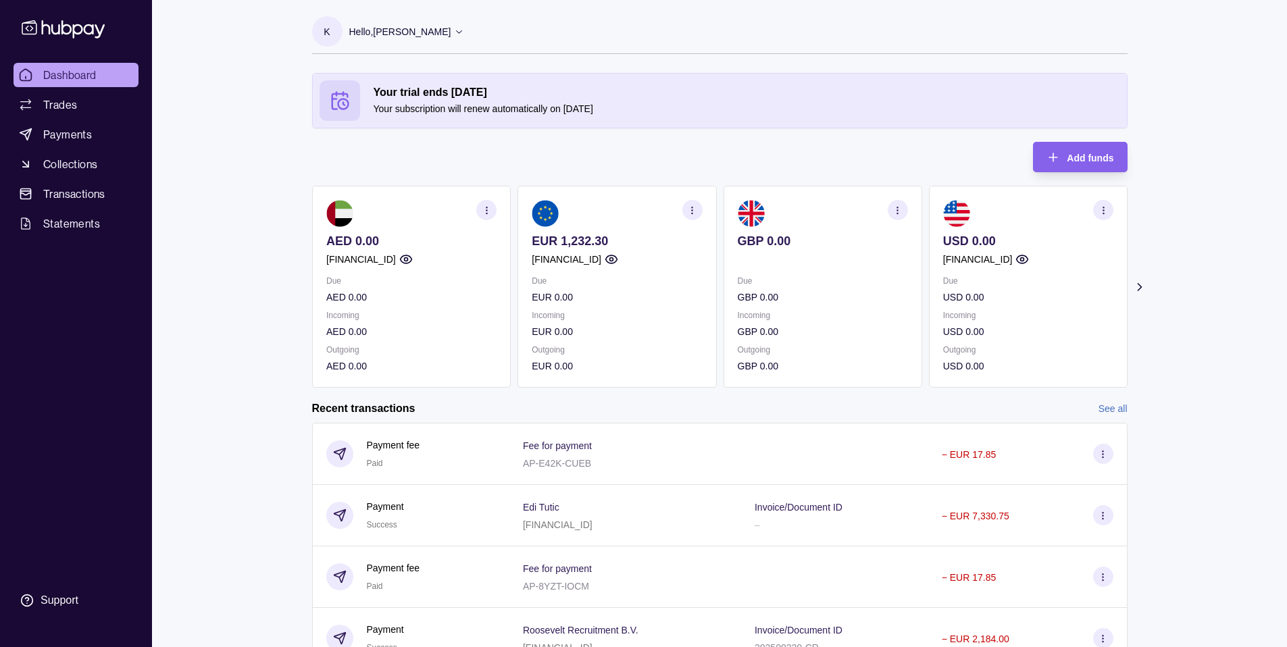
click at [608, 239] on p "EUR 1,232.30" at bounding box center [617, 241] width 170 height 15
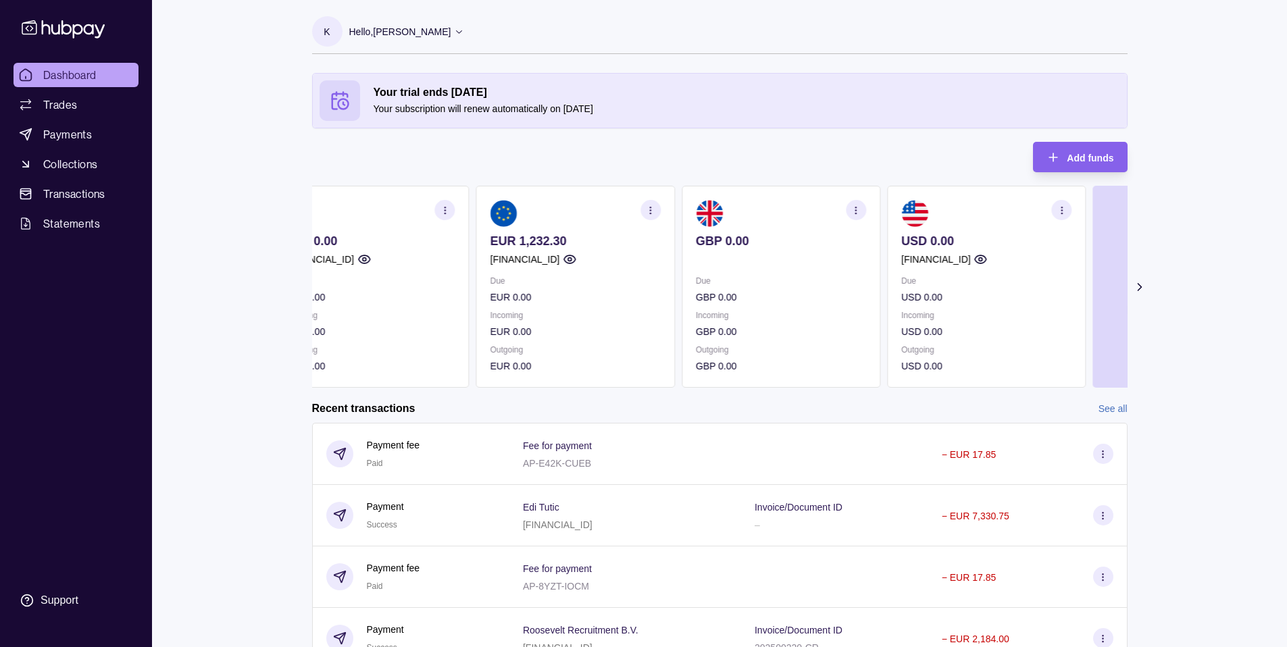
click at [601, 245] on p "EUR 1,232.30" at bounding box center [575, 241] width 170 height 15
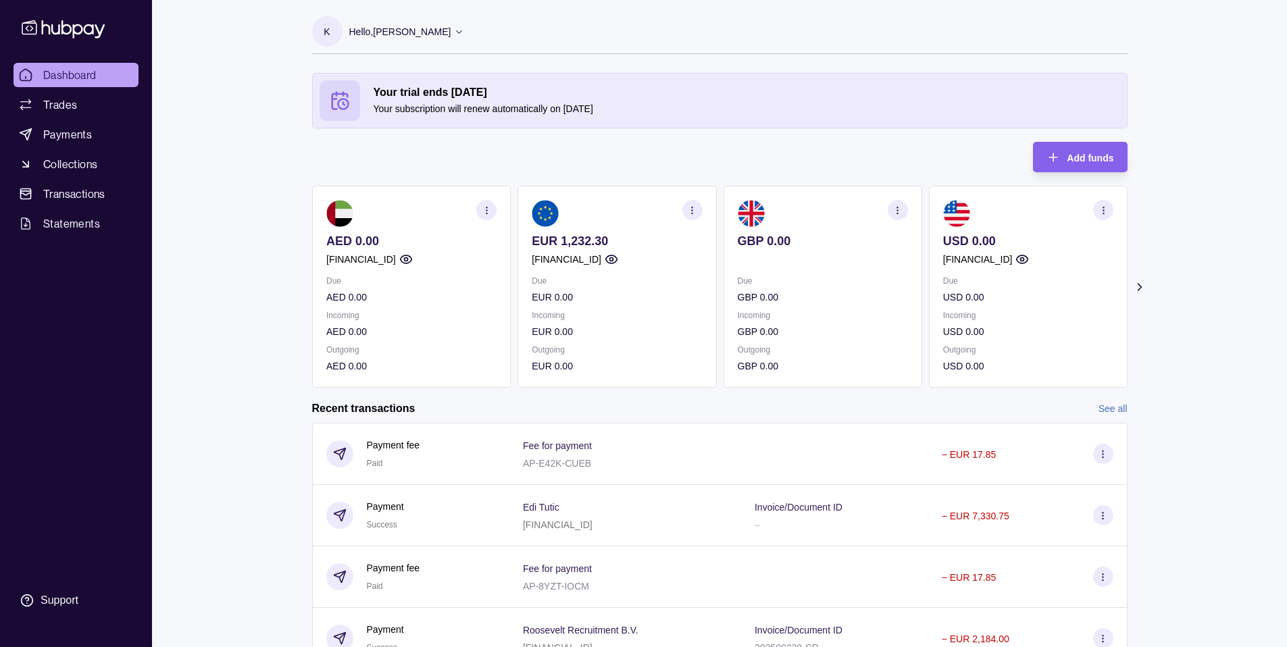
click at [587, 245] on p "EUR 1,232.30" at bounding box center [617, 241] width 170 height 15
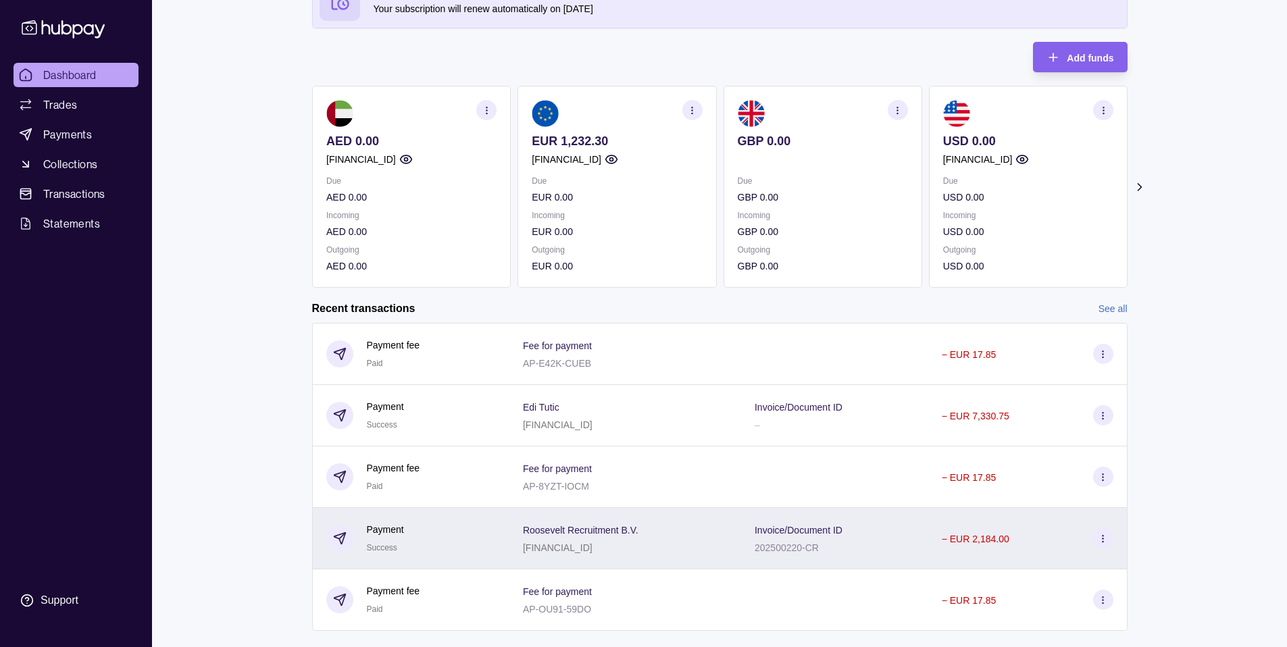
scroll to position [127, 0]
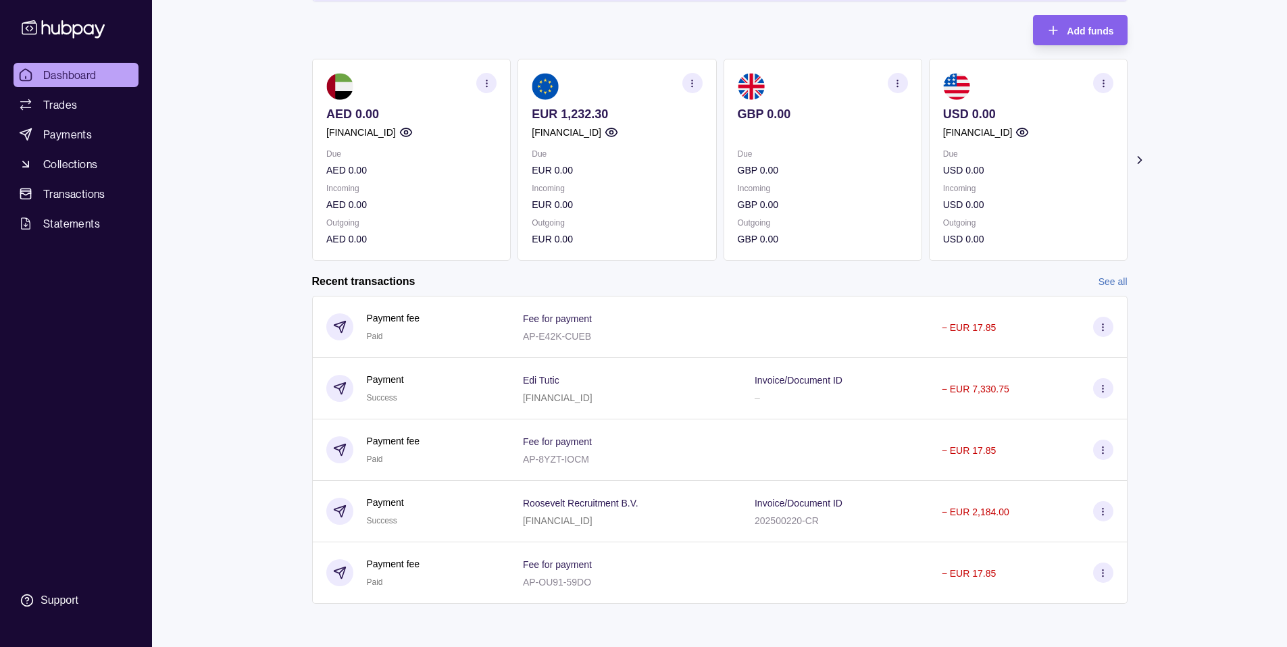
click at [1112, 282] on link "See all" at bounding box center [1113, 281] width 29 height 15
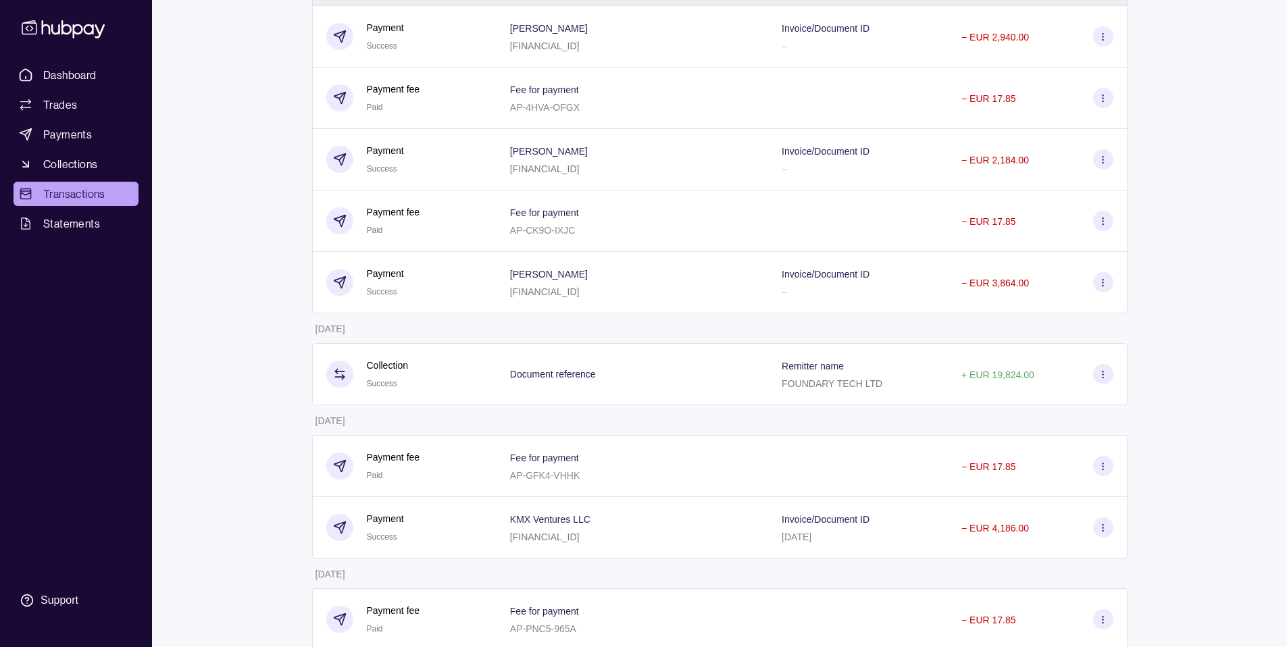
scroll to position [546, 0]
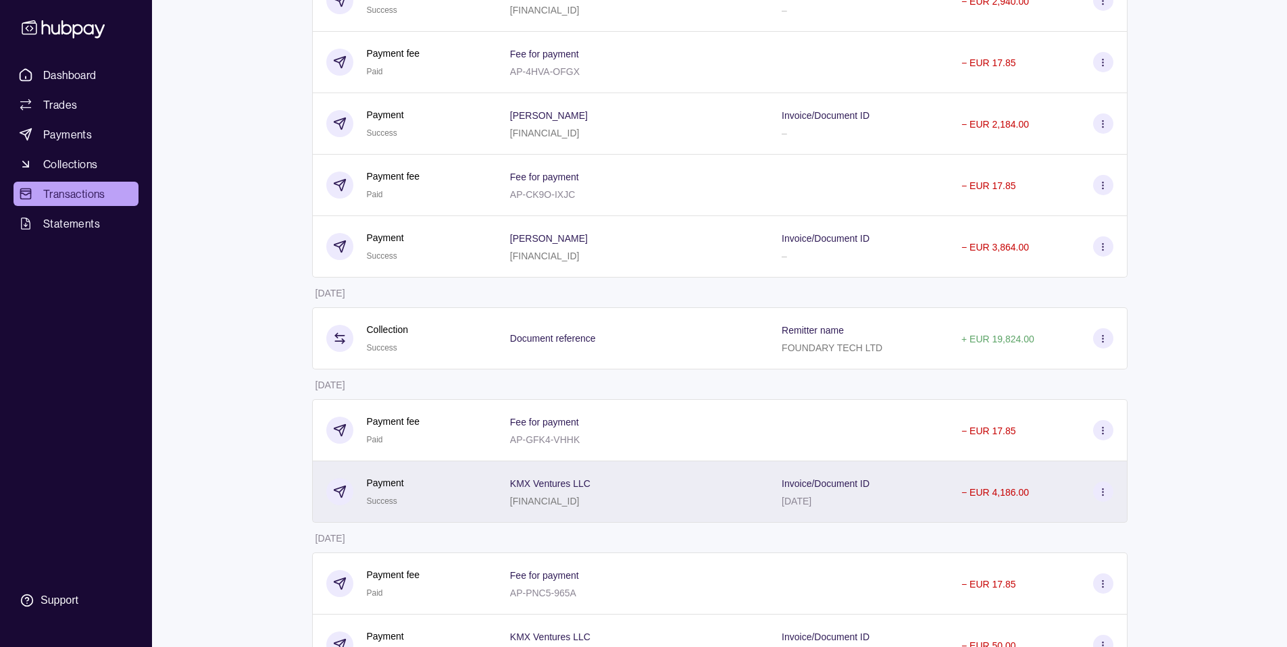
drag, startPoint x: 796, startPoint y: 504, endPoint x: 841, endPoint y: 502, distance: 44.6
click at [841, 502] on div "2025-08-02" at bounding box center [826, 501] width 88 height 16
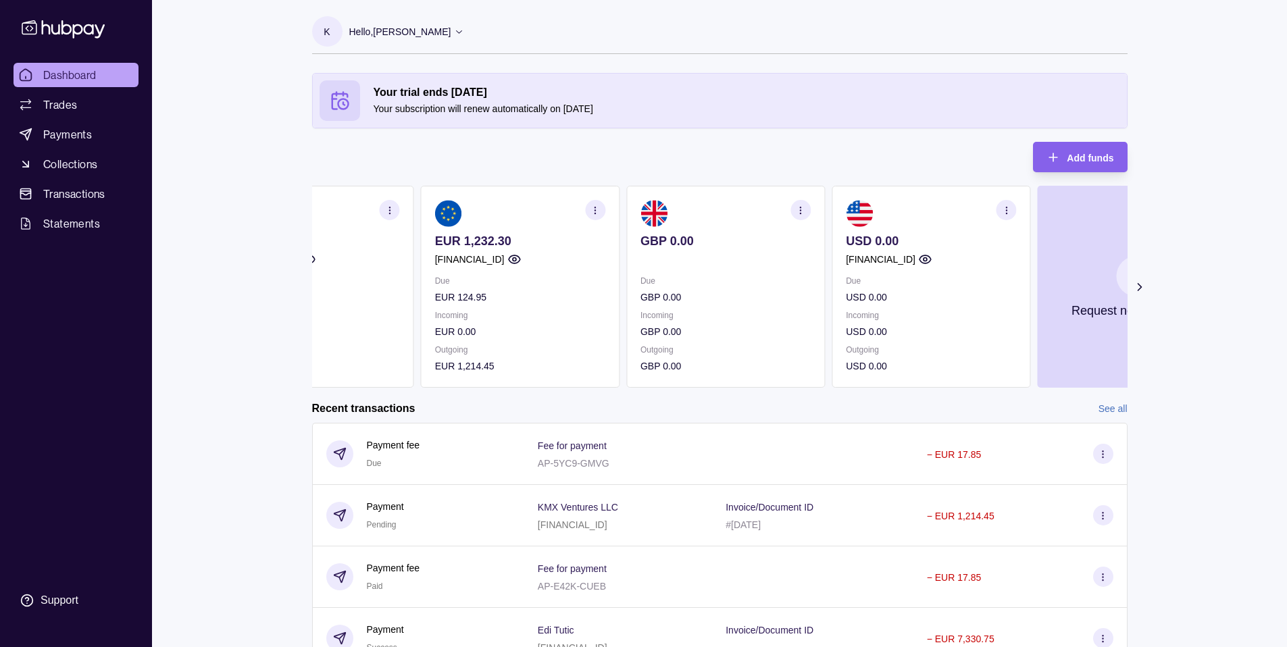
click at [435, 298] on div "Due EUR 124.95 Incoming EUR 0.00 Outgoing EUR 1,214.45" at bounding box center [520, 324] width 170 height 100
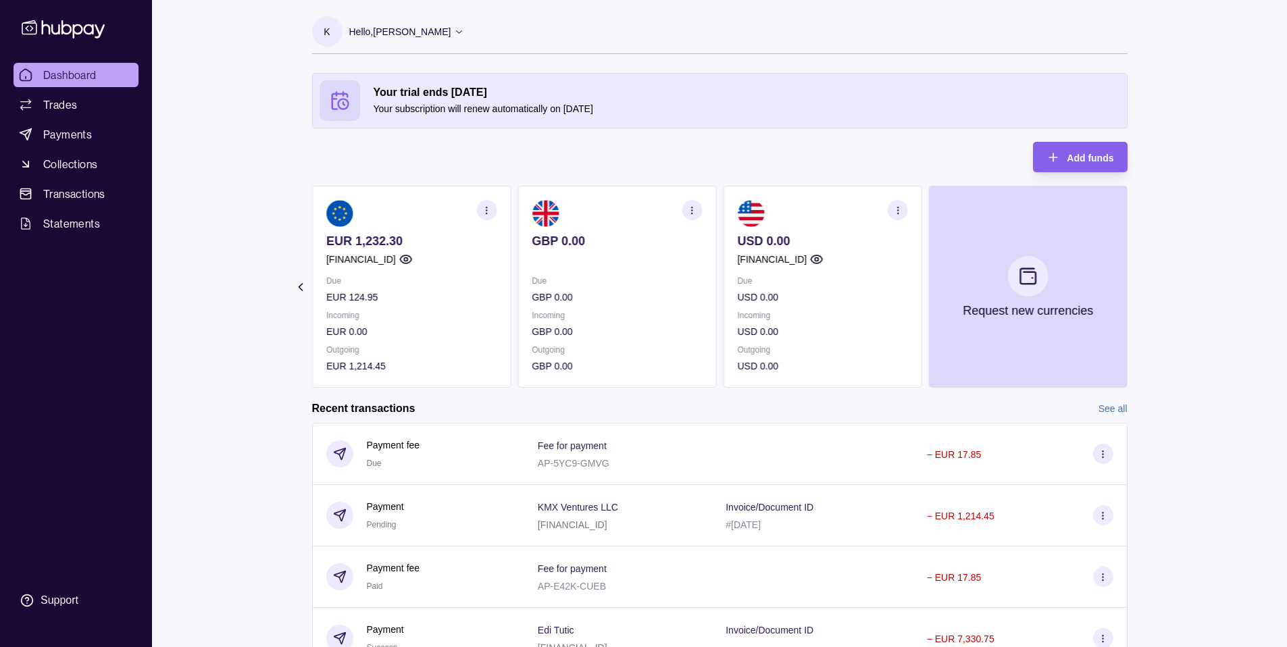
click at [573, 314] on div "AED 0.00 [FINANCIAL_ID] Due AED 0.00 Incoming AED 0.00 Outgoing AED 0.00 EUR 1,…" at bounding box center [514, 287] width 816 height 202
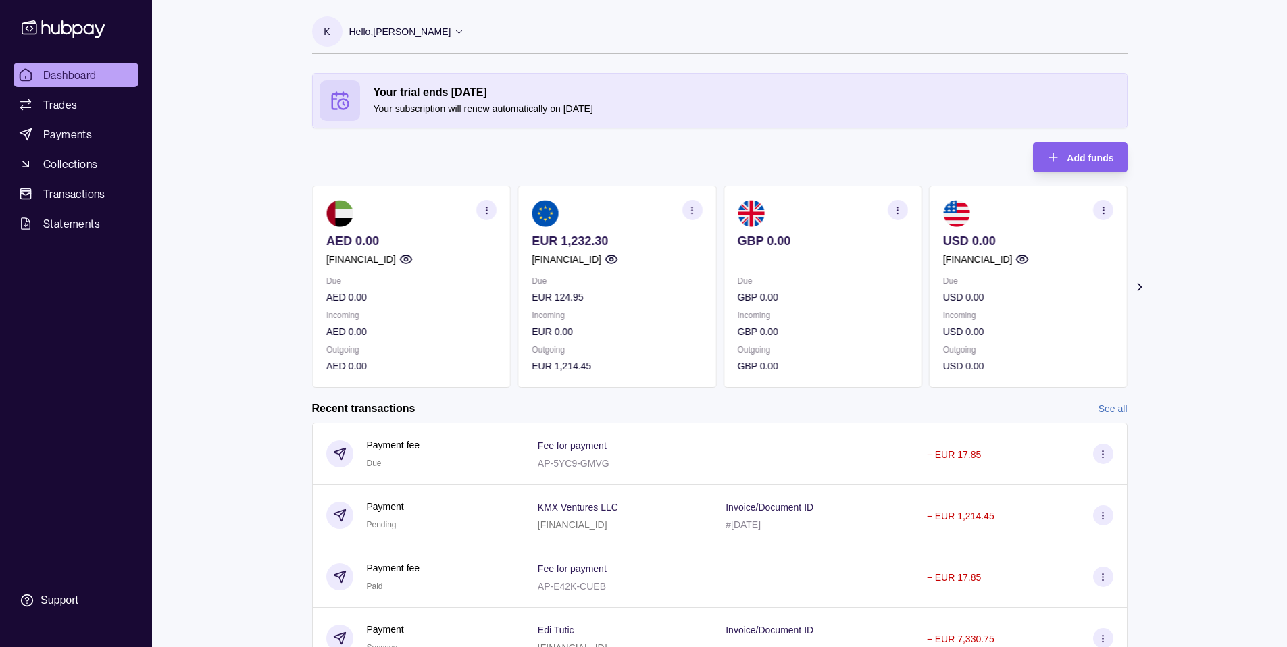
click at [775, 320] on div "AED 0.00 AE560960000536060001005 Due AED 0.00 Incoming AED 0.00 Outgoing AED 0.…" at bounding box center [720, 287] width 816 height 202
